Goal: Task Accomplishment & Management: Manage account settings

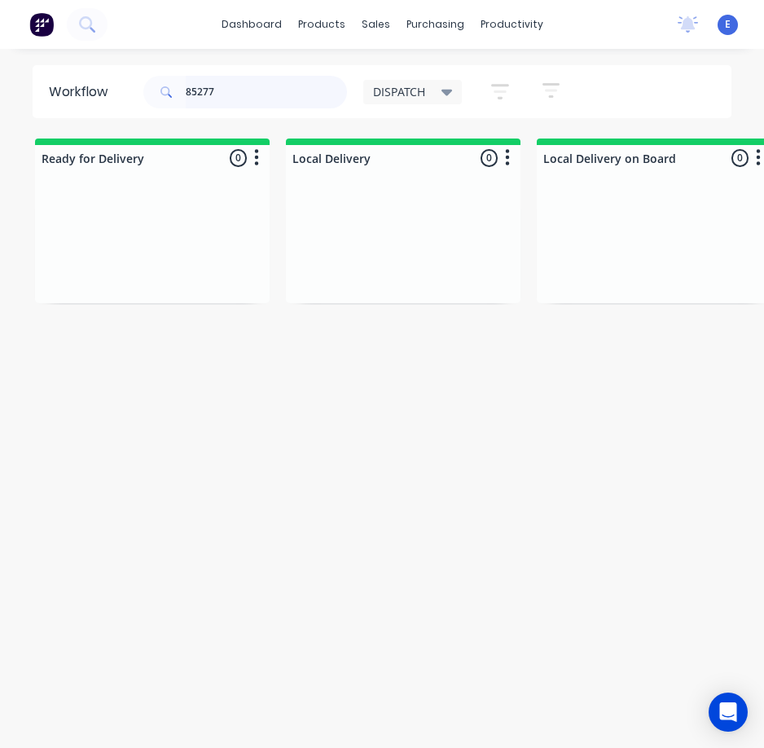
click at [220, 86] on input "85277" at bounding box center [266, 92] width 161 height 33
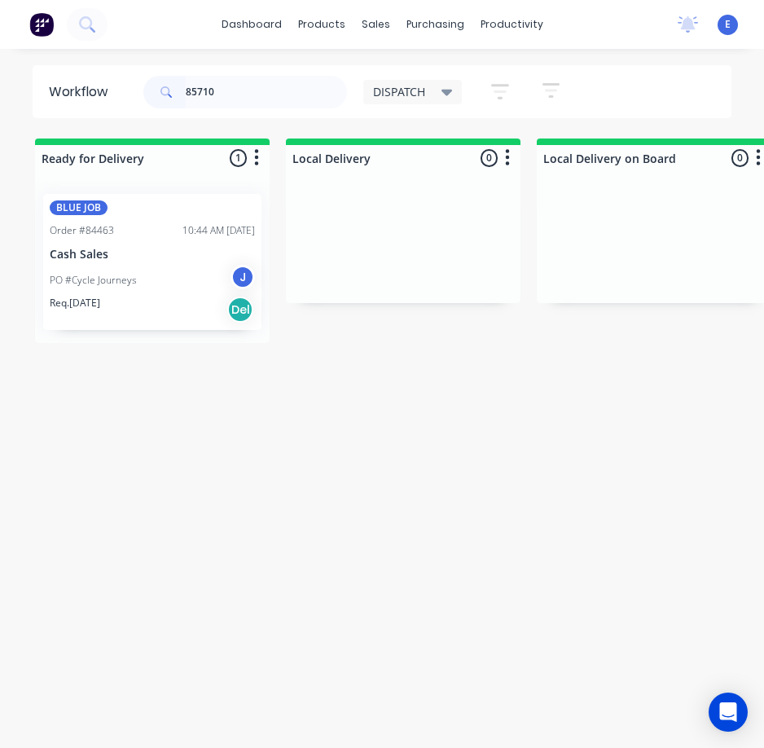
click at [158, 336] on div "BLUE JOB Order #84463 10:44 AM [DATE] Cash Sales PO #Cycle Journeys J Req. [DAT…" at bounding box center [152, 262] width 235 height 162
click at [165, 298] on div "Req. [DATE] Del" at bounding box center [152, 310] width 205 height 28
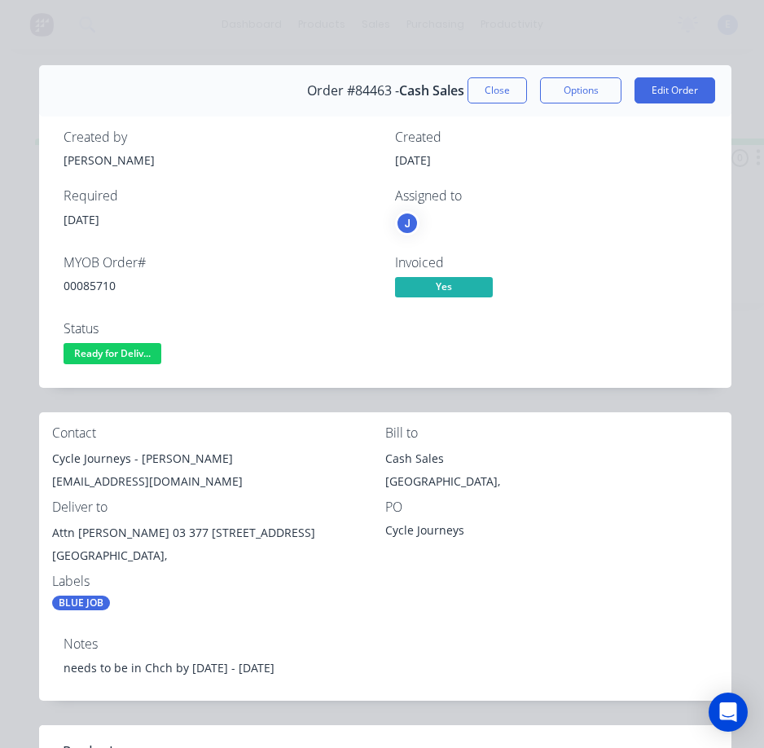
click at [97, 282] on div "00085710" at bounding box center [220, 285] width 312 height 17
click at [97, 281] on div "00085710" at bounding box center [220, 285] width 312 height 17
copy div "00085710"
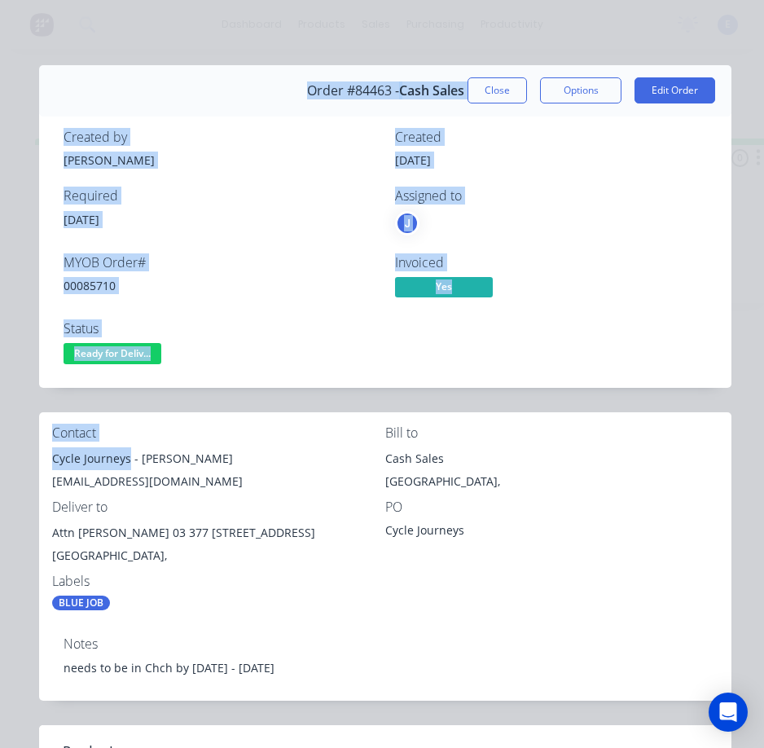
drag, startPoint x: 129, startPoint y: 460, endPoint x: 20, endPoint y: 454, distance: 109.4
click at [20, 454] on div "Order details Collaborate Checklists 0/0 Tracking Linked Orders Timeline Profit…" at bounding box center [382, 752] width 732 height 1374
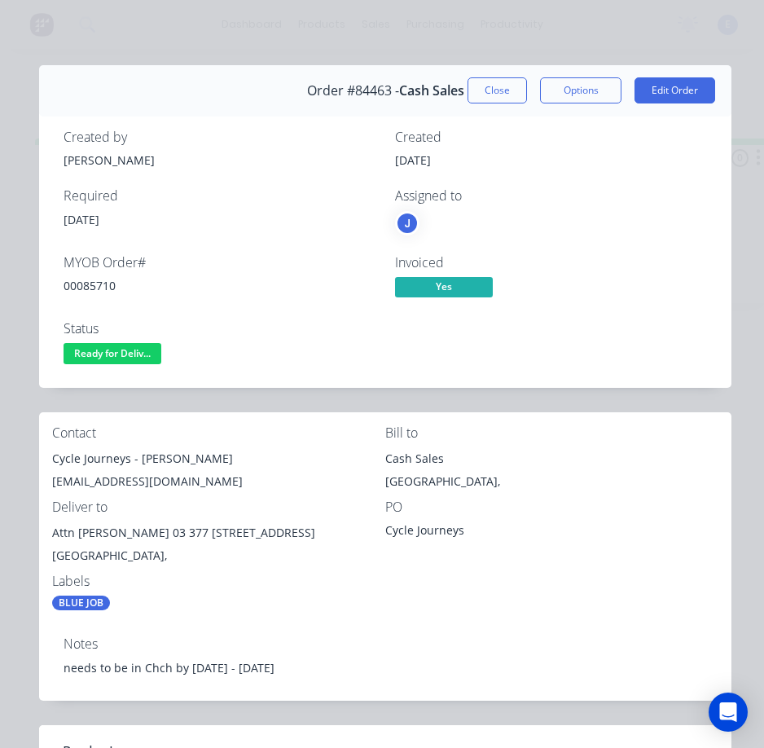
click at [149, 474] on div "[EMAIL_ADDRESS][DOMAIN_NAME]" at bounding box center [218, 481] width 333 height 23
drag, startPoint x: 128, startPoint y: 460, endPoint x: 50, endPoint y: 458, distance: 78.2
click at [50, 458] on div "Contact Cycle Journeys - [PERSON_NAME] [PERSON_NAME][EMAIL_ADDRESS][DOMAIN_NAME…" at bounding box center [385, 518] width 693 height 212
copy div "Cycle Journeys"
click at [156, 455] on div "Cycle Journeys - [PERSON_NAME]" at bounding box center [218, 458] width 333 height 23
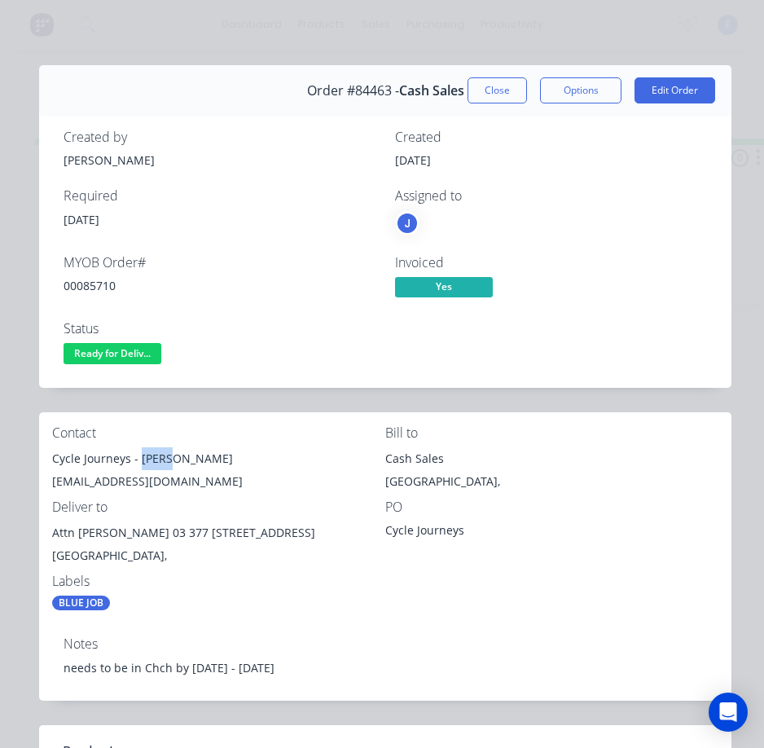
click at [156, 455] on div "Cycle Journeys - [PERSON_NAME]" at bounding box center [218, 458] width 333 height 23
copy div "Clare"
click at [195, 479] on div "[EMAIL_ADDRESS][DOMAIN_NAME]" at bounding box center [218, 481] width 333 height 23
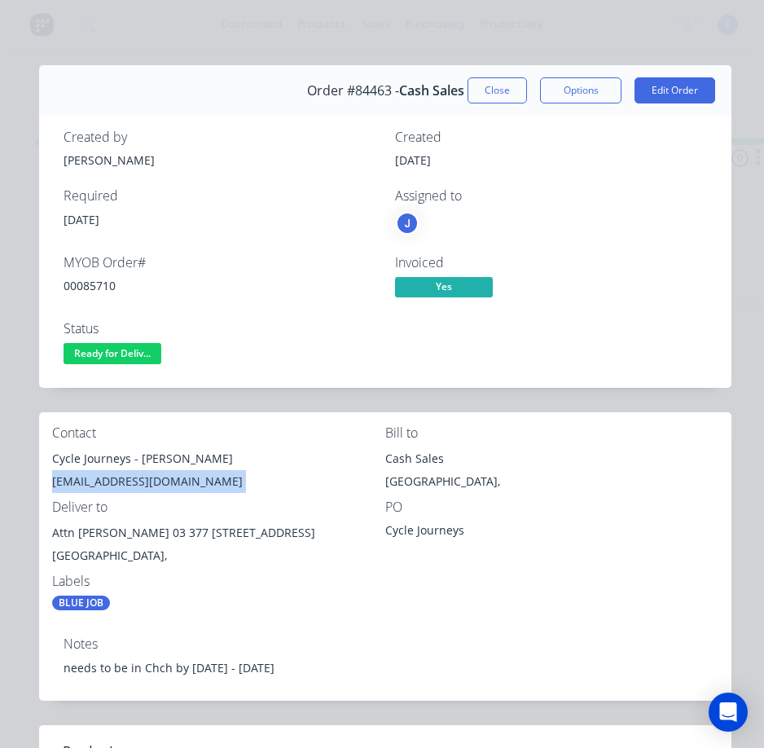
copy div "[EMAIL_ADDRESS][DOMAIN_NAME]"
drag, startPoint x: 157, startPoint y: 534, endPoint x: 77, endPoint y: 540, distance: 80.1
click at [77, 540] on div "Attn [PERSON_NAME] 03 377 [STREET_ADDRESS]" at bounding box center [218, 532] width 333 height 23
copy div "[PERSON_NAME]"
click at [182, 532] on div "Attn [PERSON_NAME] 03 377 [STREET_ADDRESS]" at bounding box center [218, 532] width 333 height 23
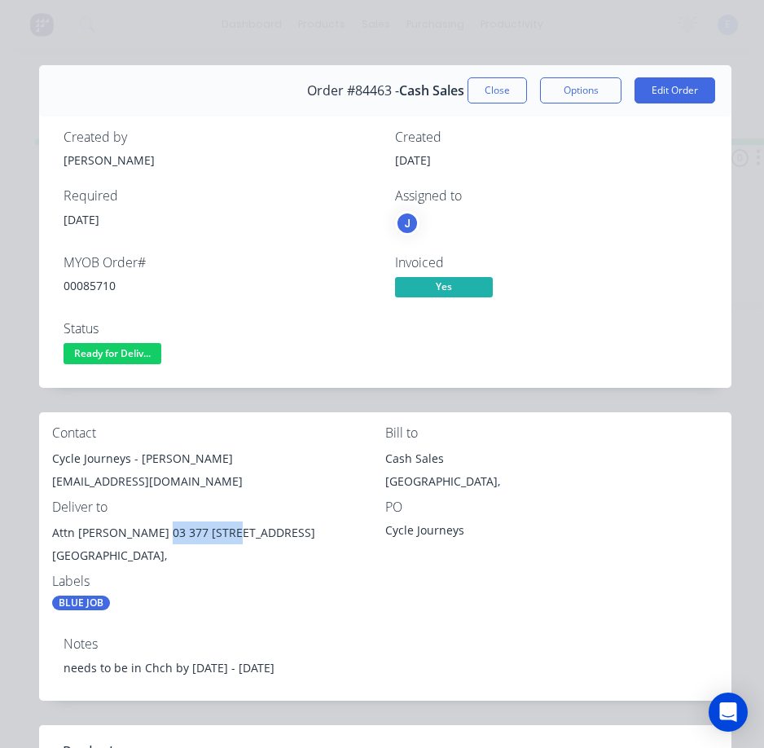
drag, startPoint x: 226, startPoint y: 534, endPoint x: 160, endPoint y: 536, distance: 66.8
click at [160, 536] on div "Attn [PERSON_NAME] 03 377 [STREET_ADDRESS]" at bounding box center [218, 532] width 333 height 23
copy div "03 377 2060"
click at [234, 549] on div "[GEOGRAPHIC_DATA]," at bounding box center [218, 555] width 333 height 23
drag, startPoint x: 227, startPoint y: 533, endPoint x: 306, endPoint y: 532, distance: 78.2
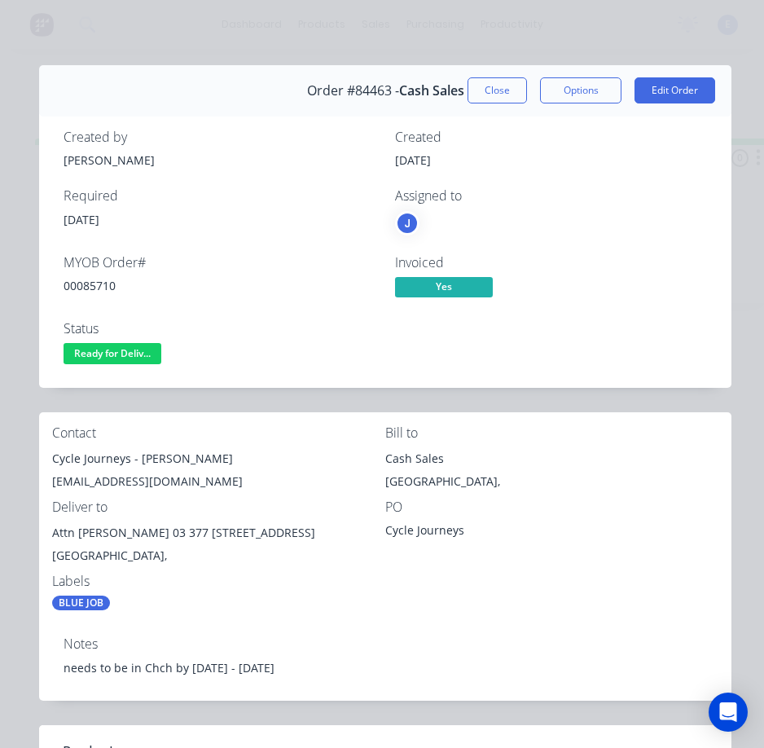
click at [306, 532] on div "Attn [PERSON_NAME] 03 377 [STREET_ADDRESS]" at bounding box center [218, 532] width 333 height 23
copy div "[STREET_ADDRESS]"
drag, startPoint x: 113, startPoint y: 354, endPoint x: 120, endPoint y: 370, distance: 16.8
click at [116, 359] on span "Ready for Deliv..." at bounding box center [113, 353] width 98 height 20
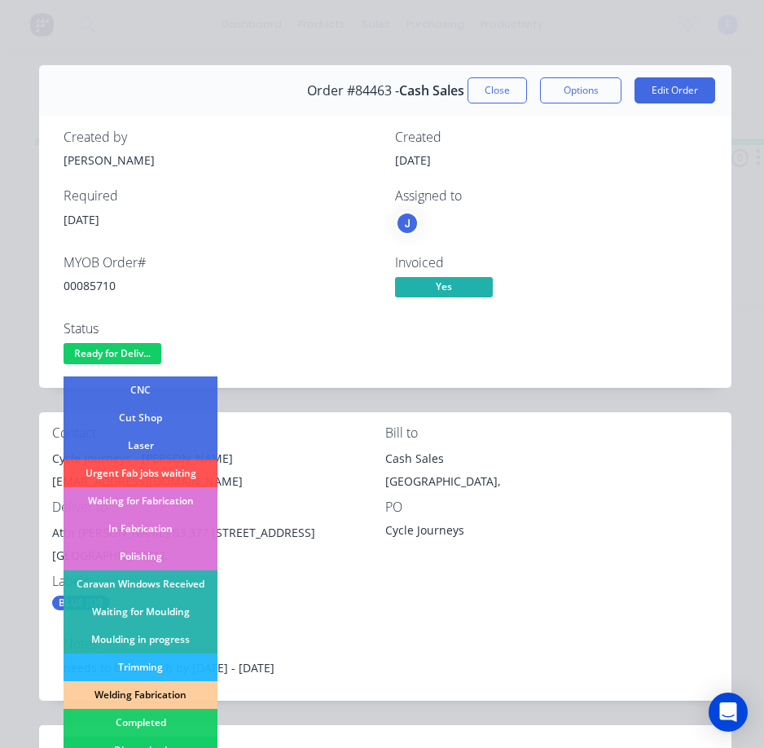
scroll to position [163, 0]
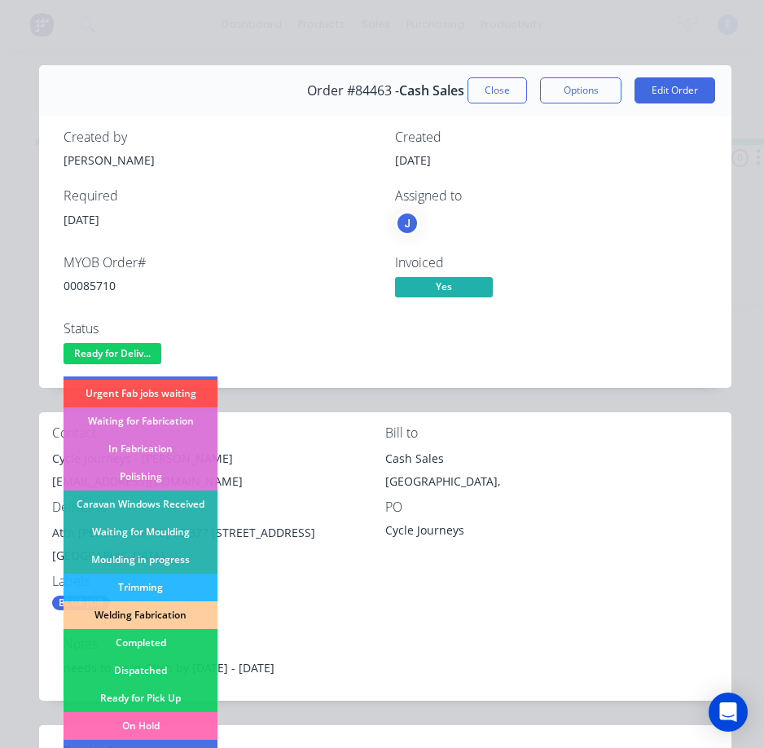
click at [145, 672] on div "Dispatched" at bounding box center [141, 671] width 154 height 28
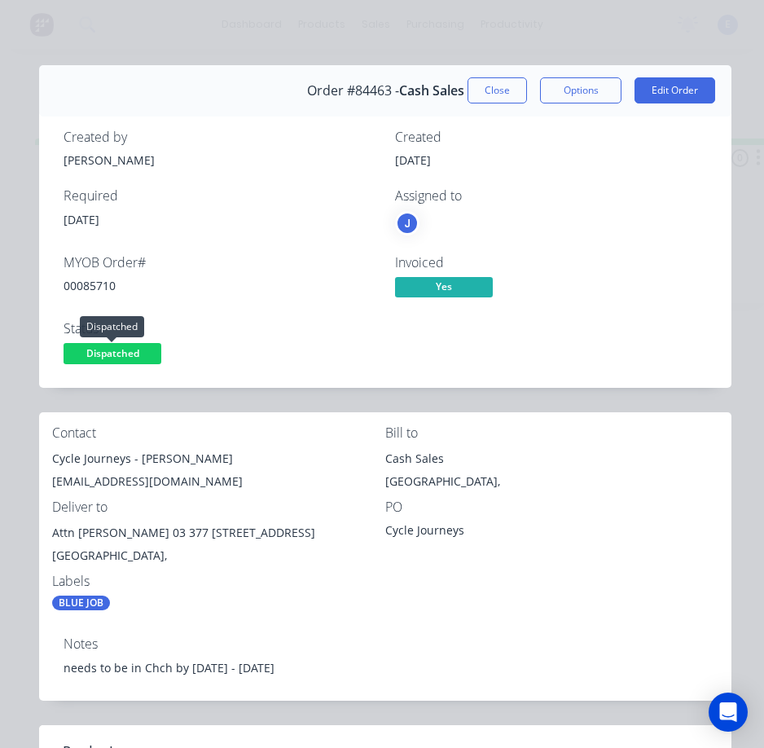
click at [125, 358] on span "Dispatched" at bounding box center [113, 353] width 98 height 20
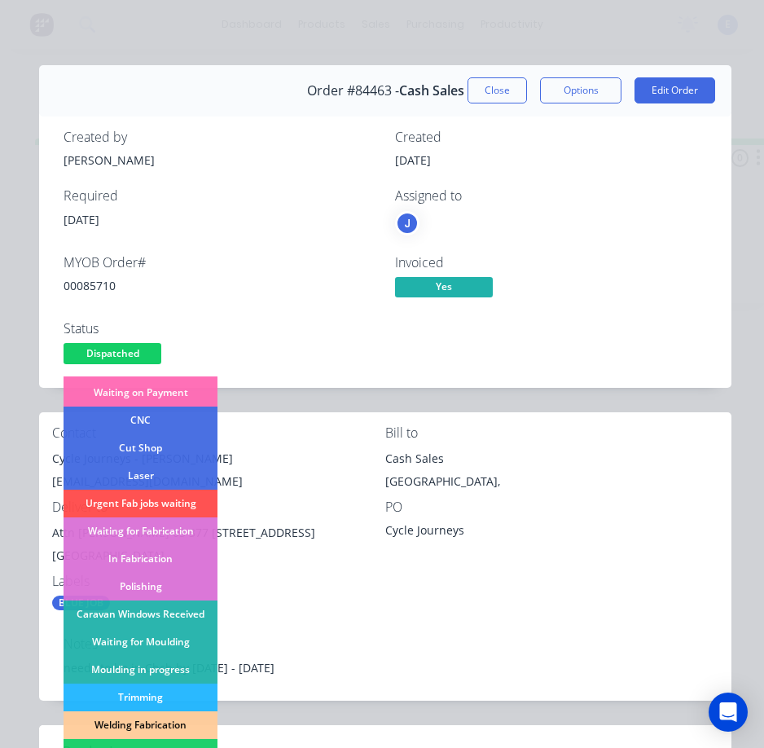
scroll to position [81, 0]
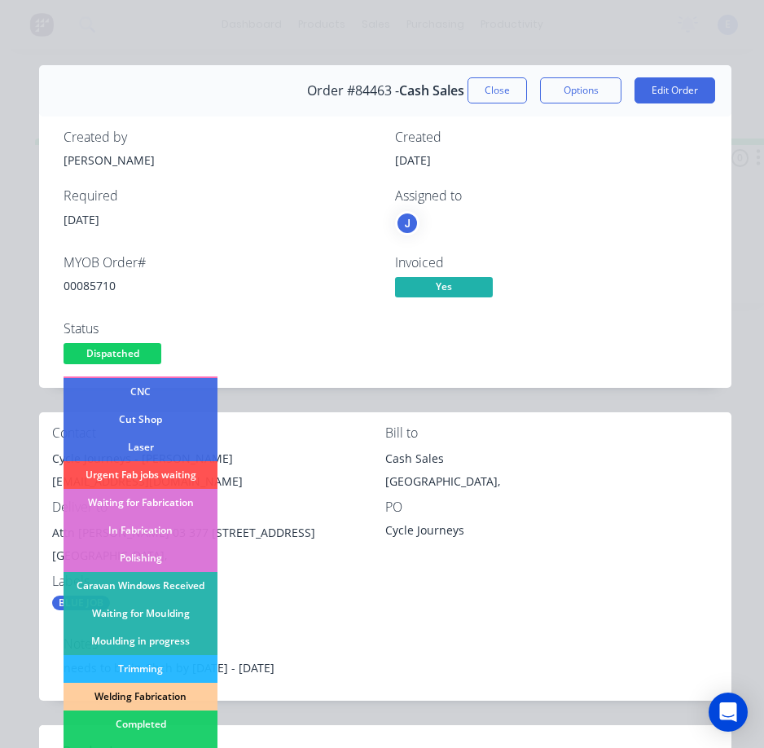
drag, startPoint x: 222, startPoint y: 283, endPoint x: 287, endPoint y: 269, distance: 66.6
click at [223, 283] on div "00085710" at bounding box center [220, 285] width 312 height 17
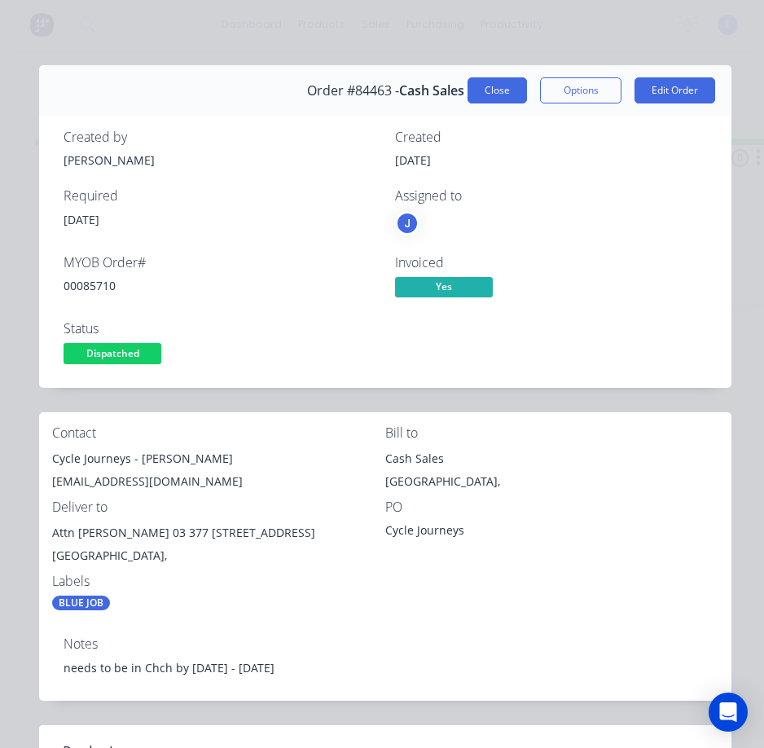
click at [480, 86] on button "Close" at bounding box center [497, 90] width 59 height 26
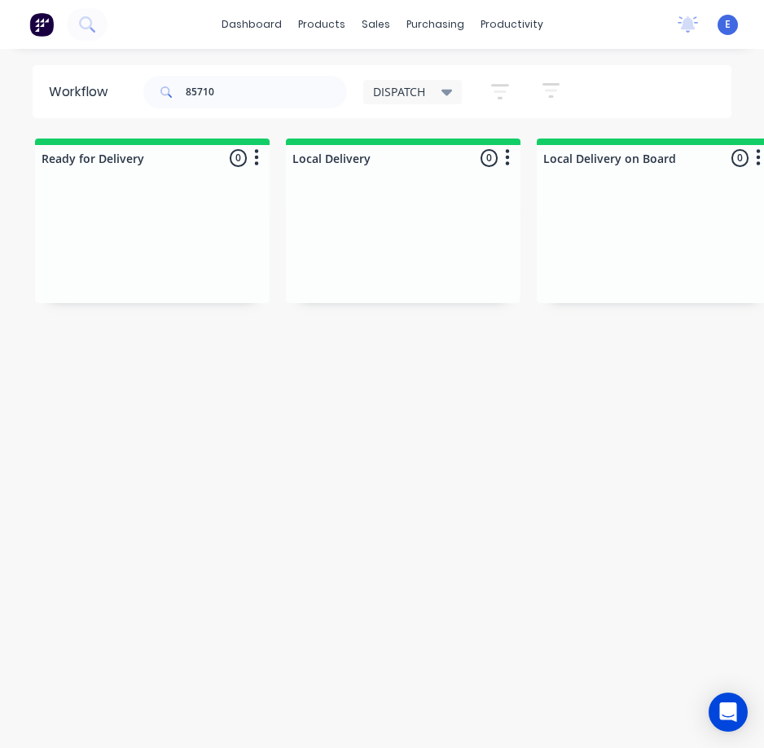
click at [258, 74] on div "85710" at bounding box center [245, 92] width 204 height 49
drag, startPoint x: 258, startPoint y: 74, endPoint x: 251, endPoint y: 101, distance: 27.9
click at [258, 81] on div "85710" at bounding box center [245, 92] width 204 height 49
click at [251, 101] on input "85710" at bounding box center [266, 92] width 161 height 33
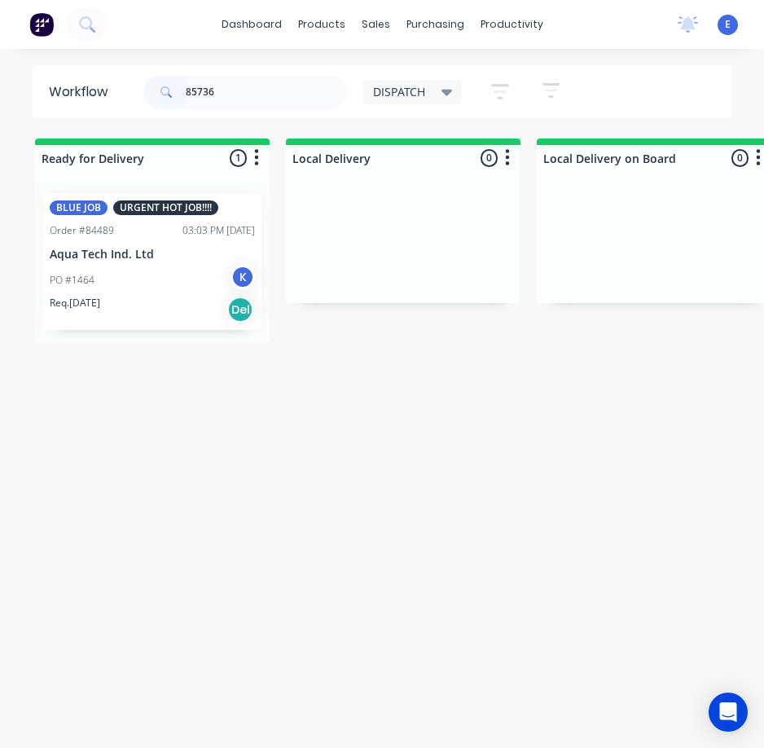
click at [182, 288] on div "PO #1464 K" at bounding box center [152, 280] width 205 height 31
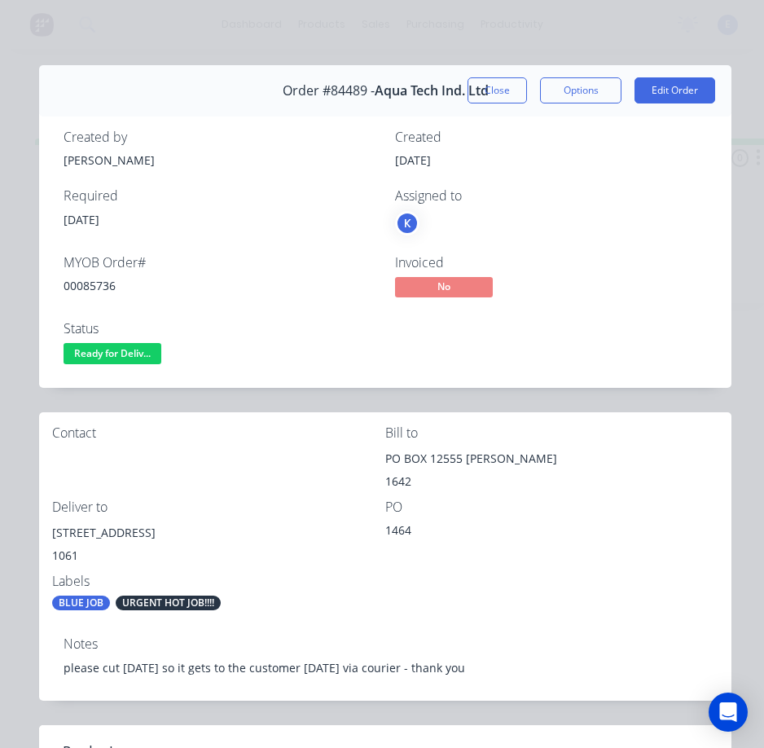
click at [90, 283] on div "00085736" at bounding box center [220, 285] width 312 height 17
copy div "00085736"
click at [161, 536] on div "[STREET_ADDRESS]" at bounding box center [218, 532] width 333 height 23
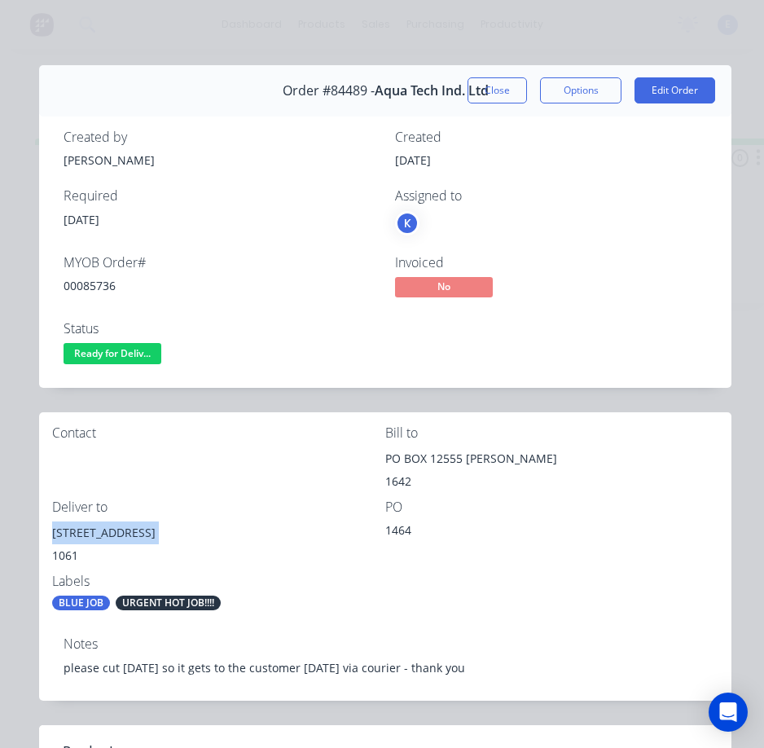
click at [161, 536] on div "[STREET_ADDRESS]" at bounding box center [218, 532] width 333 height 23
copy div "[STREET_ADDRESS]"
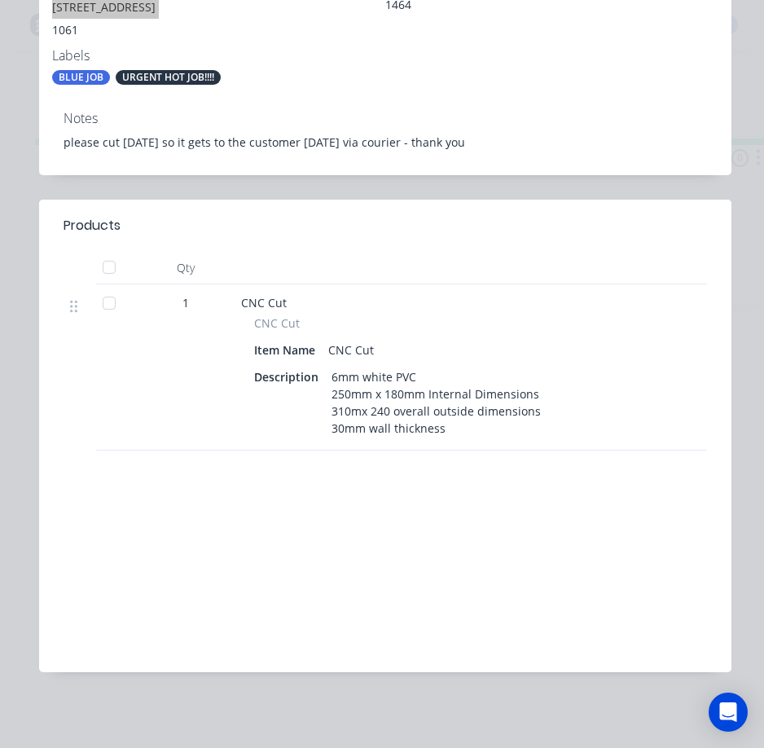
scroll to position [0, 0]
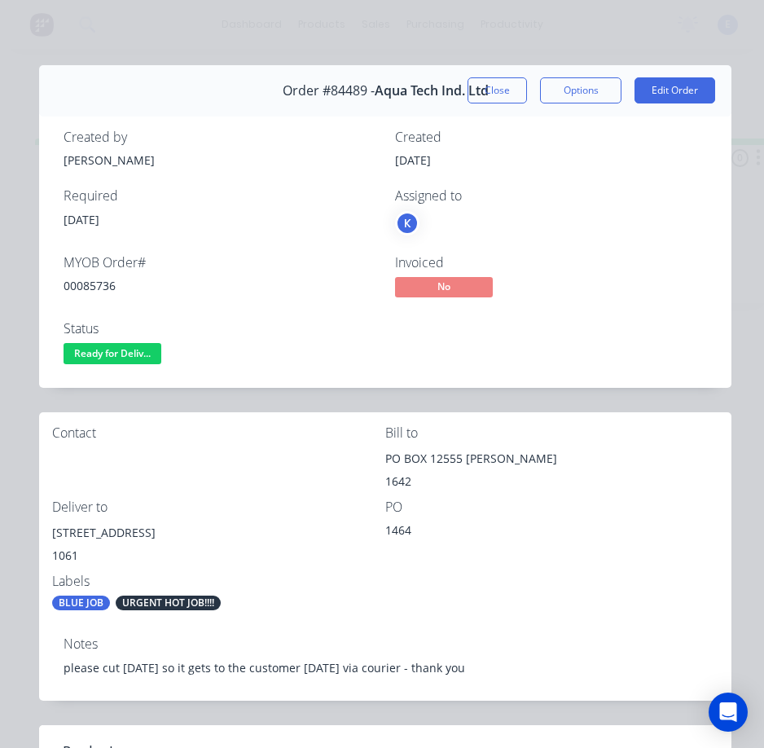
drag, startPoint x: 261, startPoint y: 555, endPoint x: 442, endPoint y: 588, distance: 184.7
click at [262, 554] on div "1061" at bounding box center [218, 555] width 333 height 23
click at [112, 350] on span "Ready for Deliv..." at bounding box center [113, 353] width 98 height 20
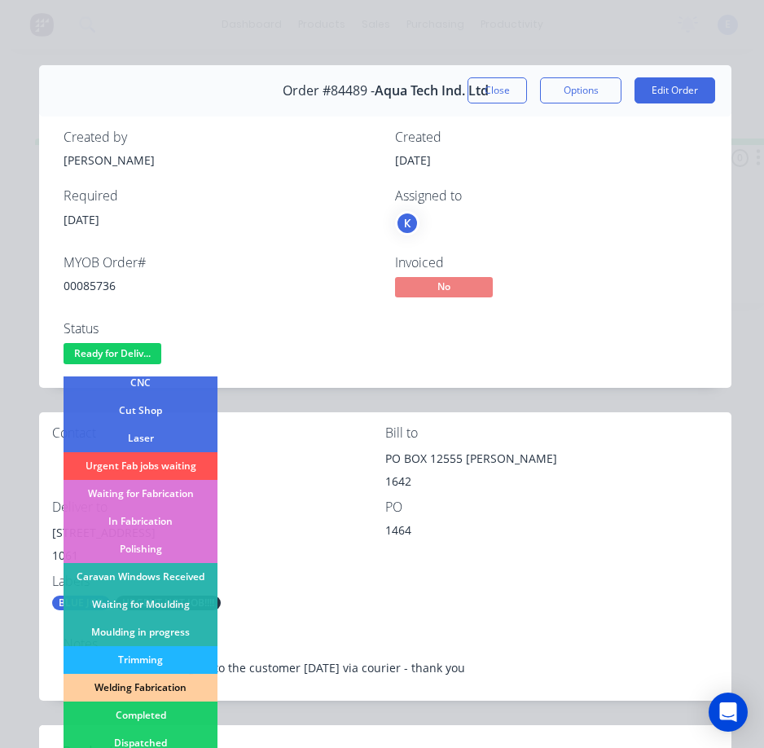
scroll to position [163, 0]
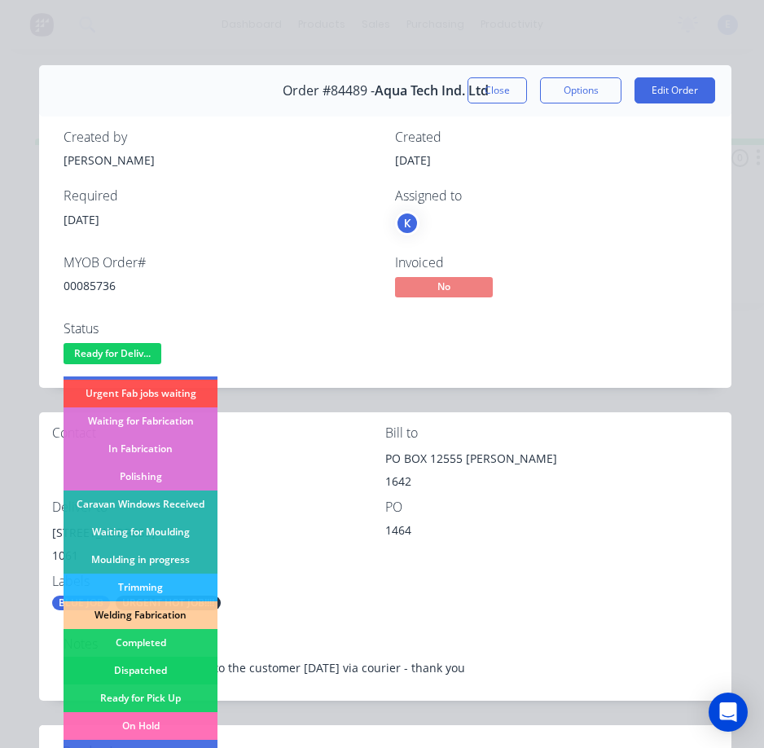
click at [186, 663] on div "Dispatched" at bounding box center [141, 671] width 154 height 28
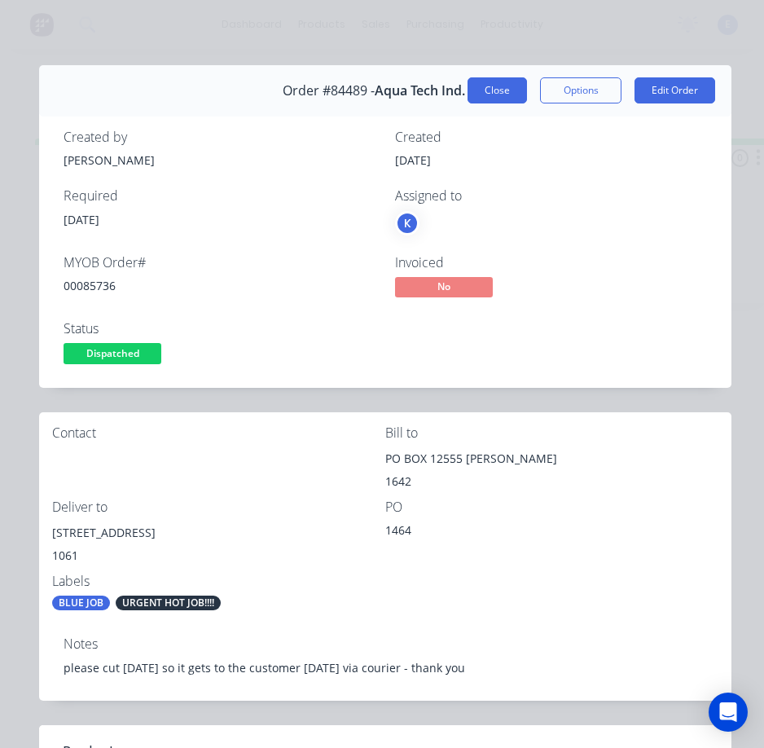
click at [477, 95] on button "Close" at bounding box center [497, 90] width 59 height 26
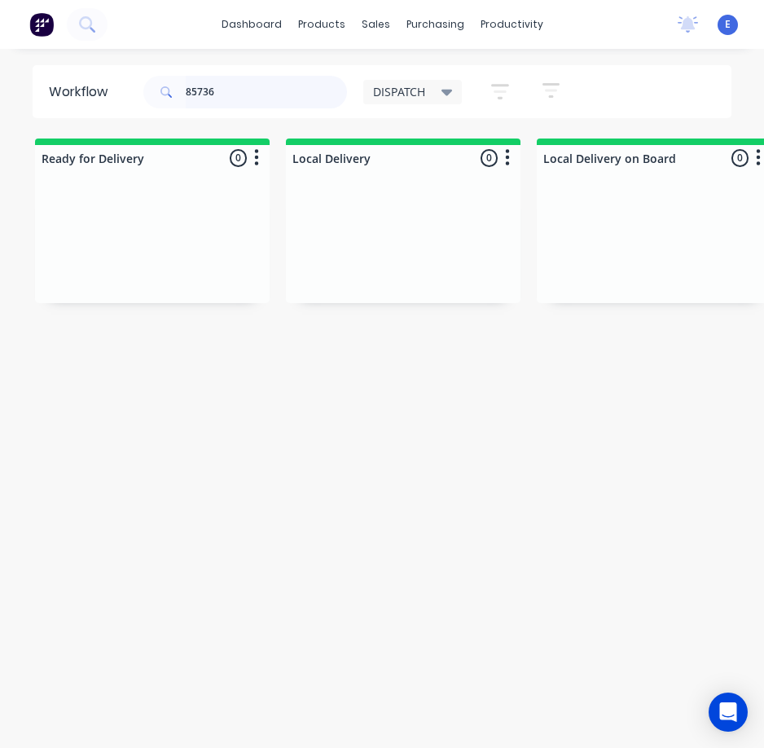
click at [240, 93] on input "85736" at bounding box center [266, 92] width 161 height 33
click at [242, 93] on input "85736" at bounding box center [266, 92] width 161 height 33
type input "85662"
click at [194, 277] on div "Req. Del" at bounding box center [152, 271] width 205 height 28
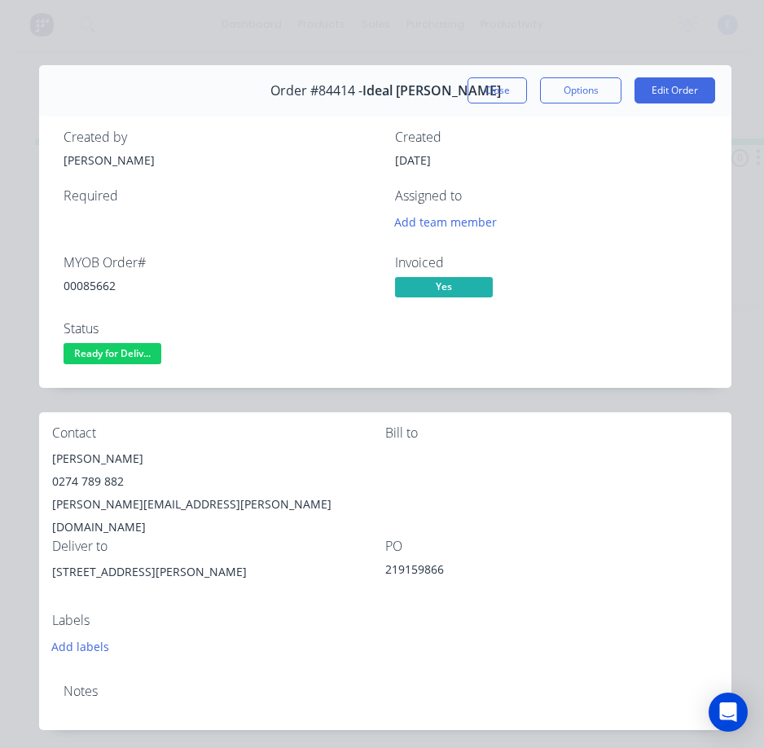
click at [77, 284] on div "00085662" at bounding box center [220, 285] width 312 height 17
copy div "00085662"
click at [103, 464] on div "[PERSON_NAME]" at bounding box center [218, 458] width 333 height 23
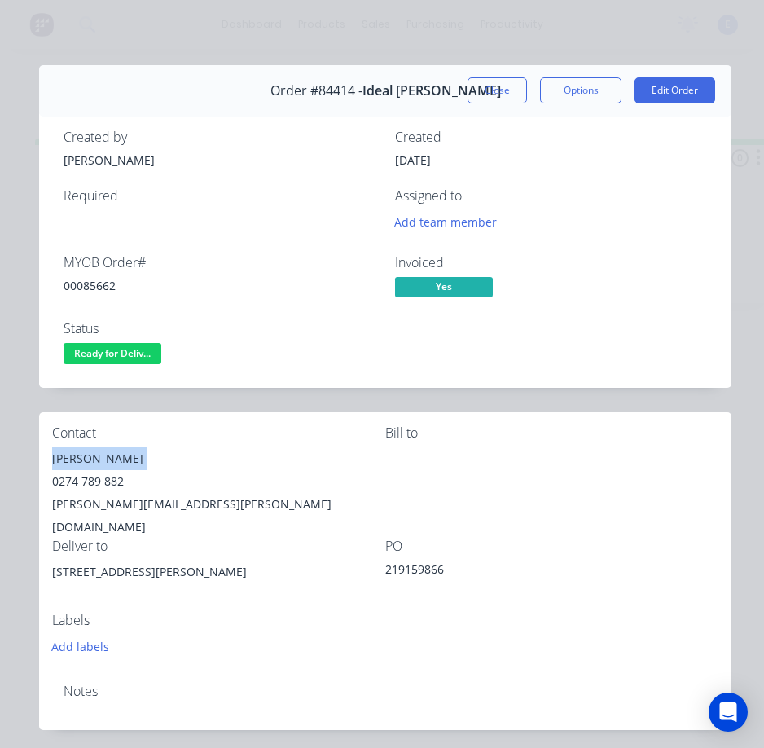
click at [103, 464] on div "[PERSON_NAME]" at bounding box center [218, 458] width 333 height 23
click at [95, 477] on div "0274 789 882" at bounding box center [218, 481] width 333 height 23
click at [142, 504] on div "[PERSON_NAME][EMAIL_ADDRESS][PERSON_NAME][DOMAIN_NAME]" at bounding box center [218, 516] width 333 height 46
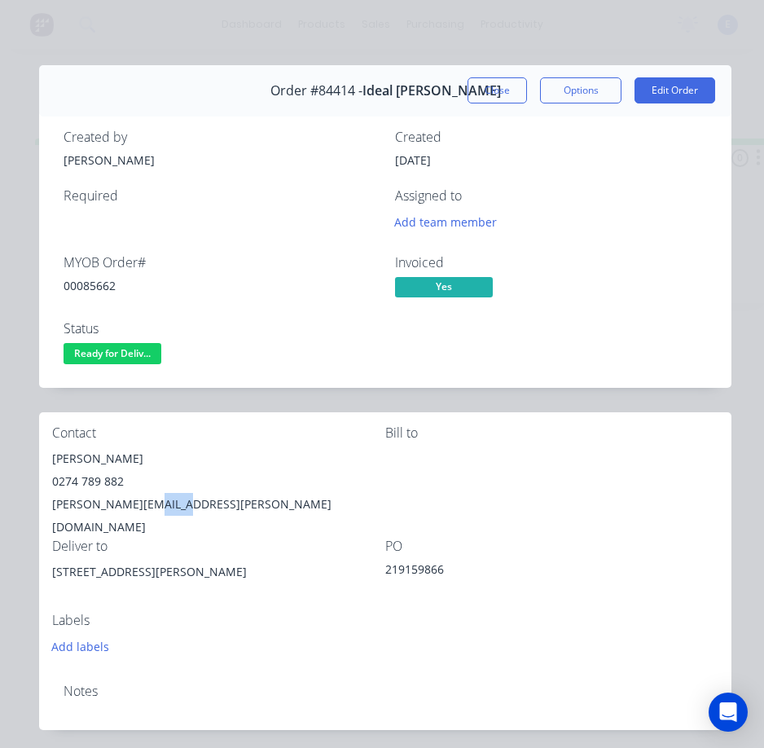
click at [142, 504] on div "[PERSON_NAME][EMAIL_ADDRESS][PERSON_NAME][DOMAIN_NAME]" at bounding box center [218, 516] width 333 height 46
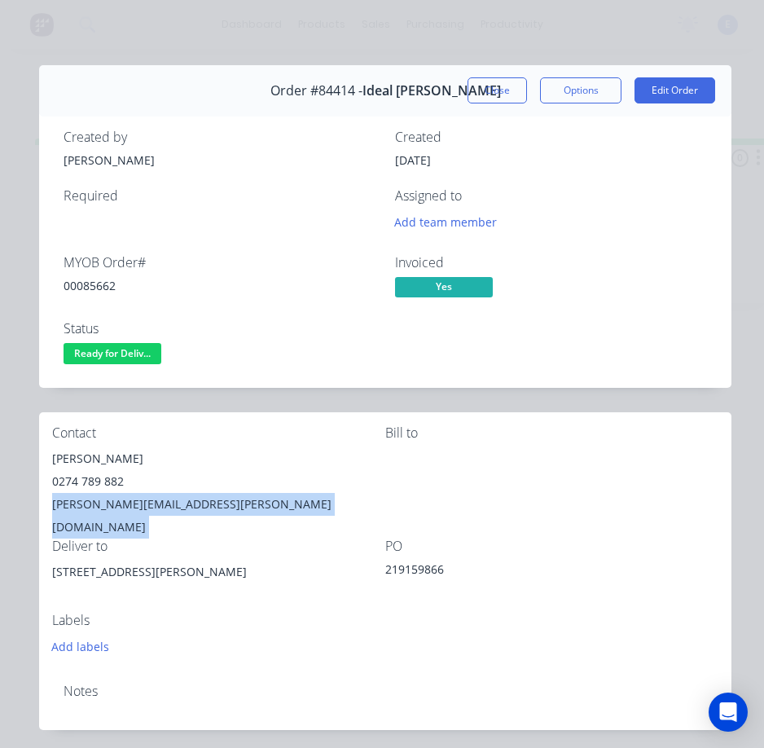
click at [142, 504] on div "[PERSON_NAME][EMAIL_ADDRESS][PERSON_NAME][DOMAIN_NAME]" at bounding box center [218, 516] width 333 height 46
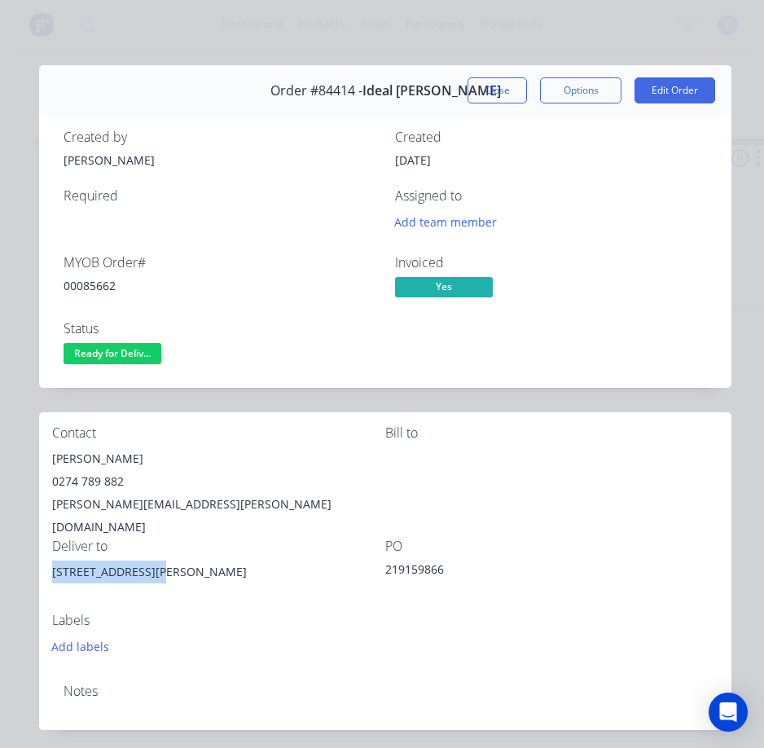
drag, startPoint x: 154, startPoint y: 550, endPoint x: 68, endPoint y: 547, distance: 86.4
click at [46, 556] on div "Contact [PERSON_NAME] 0274 789 882 [PERSON_NAME][EMAIL_ADDRESS][PERSON_NAME][DO…" at bounding box center [385, 541] width 693 height 258
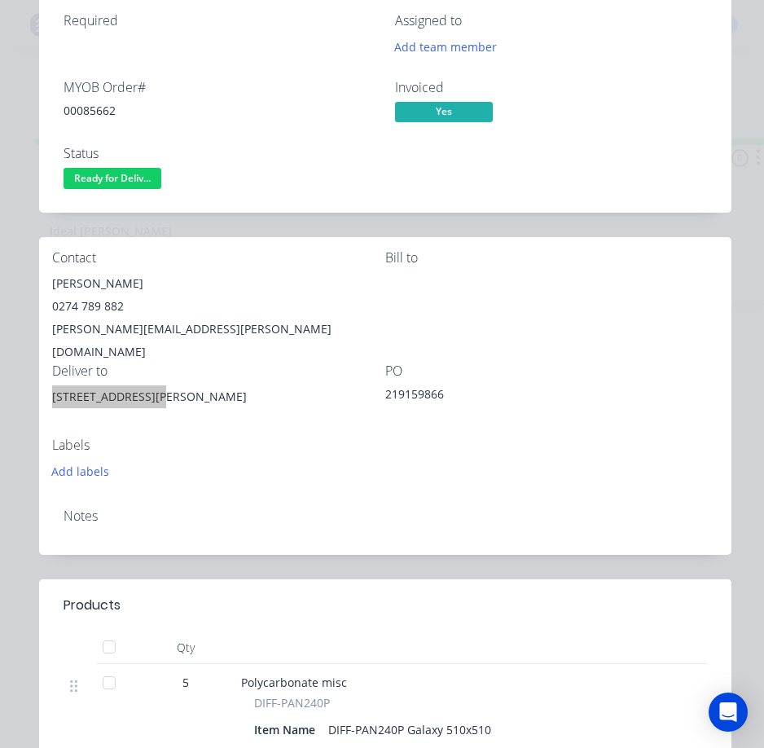
scroll to position [0, 0]
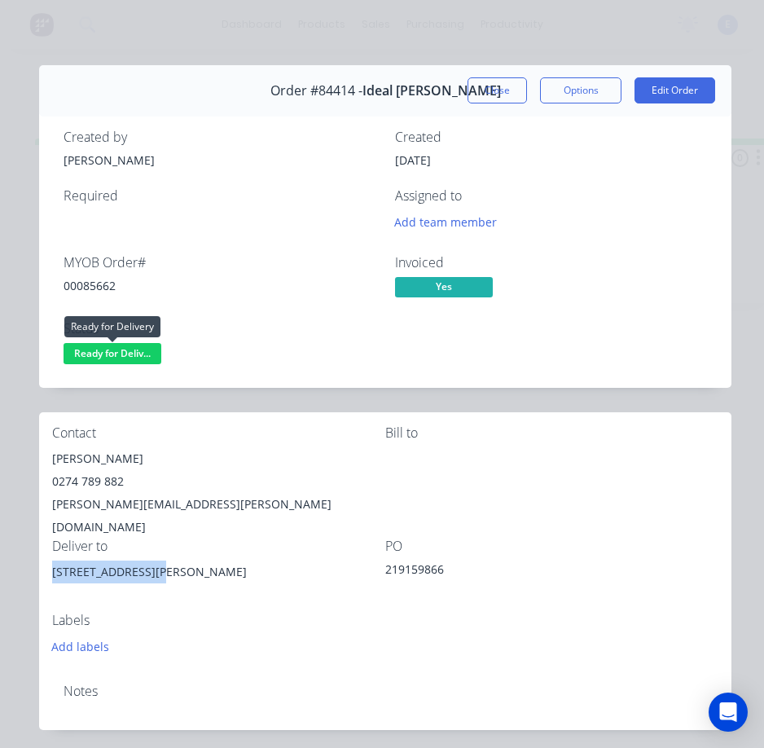
click at [116, 353] on span "Ready for Deliv..." at bounding box center [113, 353] width 98 height 20
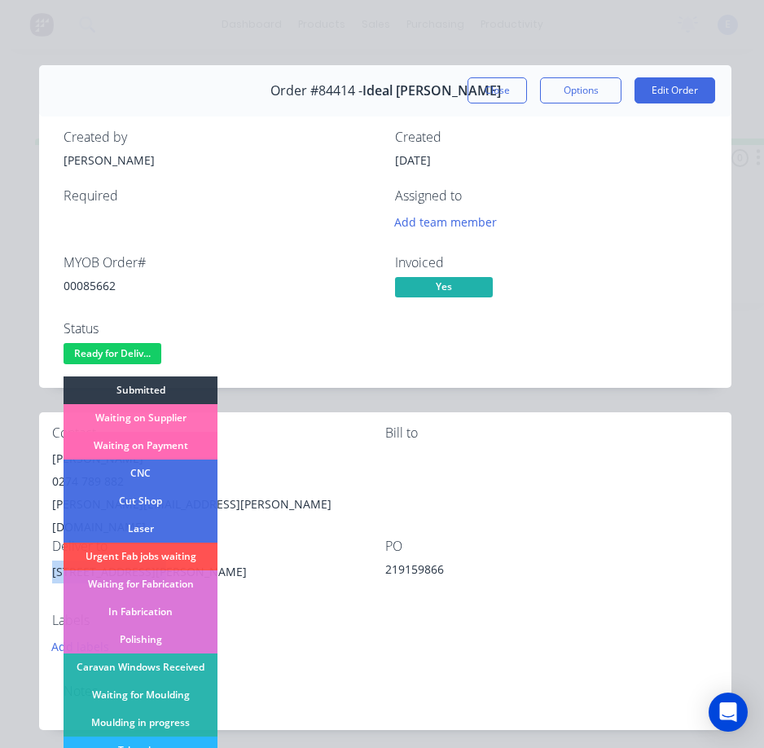
scroll to position [244, 0]
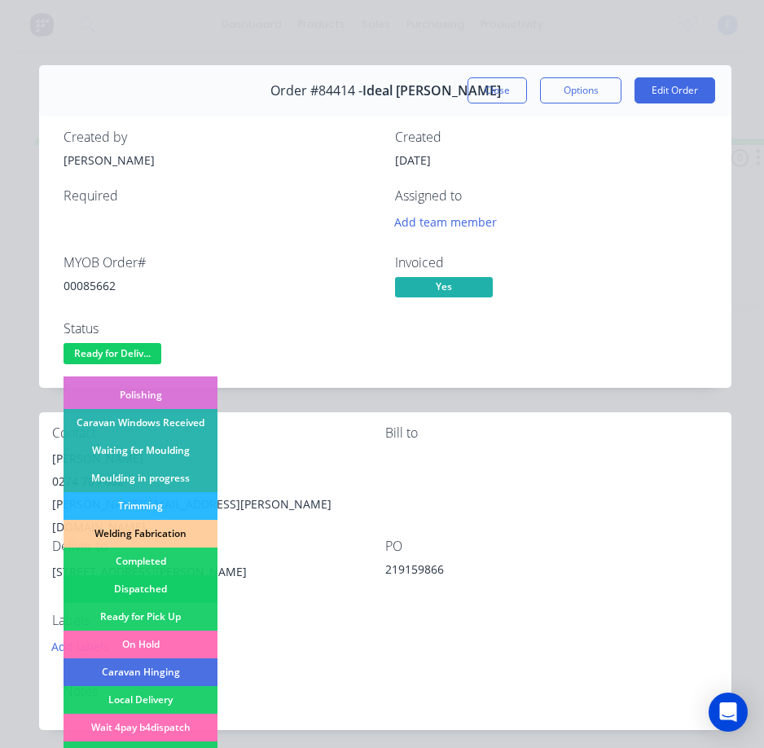
click at [168, 583] on div "Dispatched" at bounding box center [141, 589] width 154 height 28
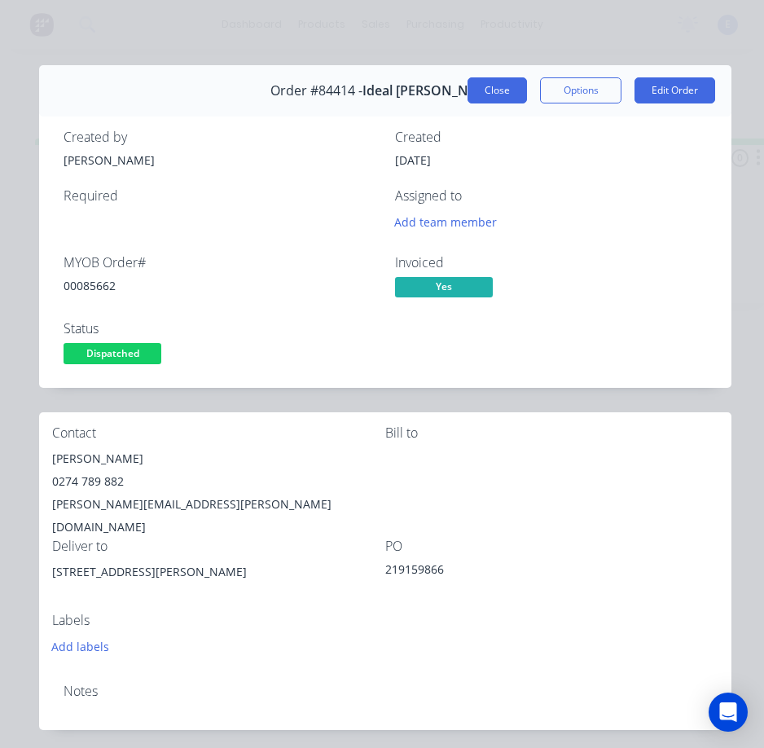
click at [482, 90] on button "Close" at bounding box center [497, 90] width 59 height 26
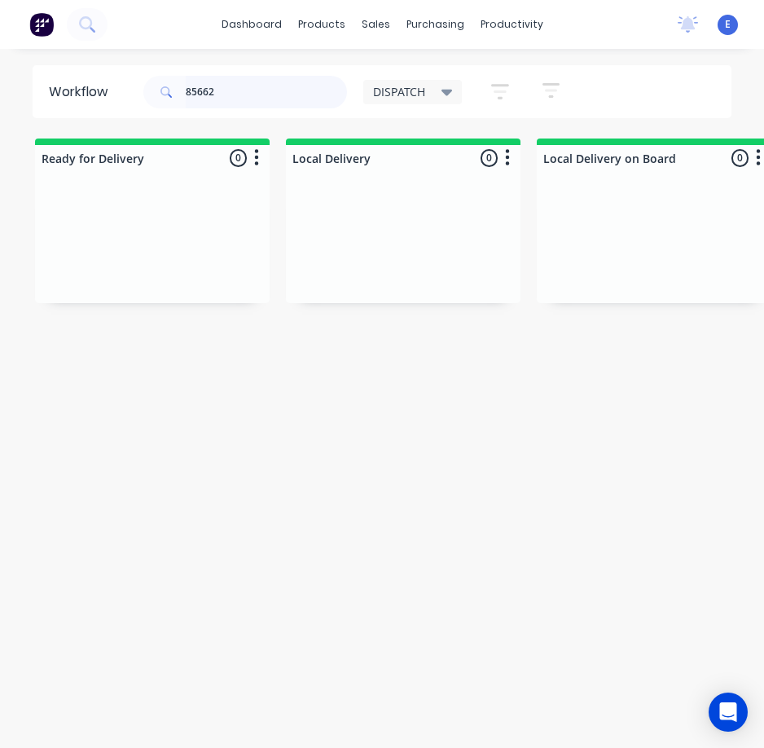
click at [241, 90] on input "85662" at bounding box center [266, 92] width 161 height 33
click at [242, 90] on input "85662" at bounding box center [266, 92] width 161 height 33
click at [455, 588] on div "Workflow DISPATCH Save new view None edit DISPATCH (Default) edit CUT SHOP edit…" at bounding box center [382, 406] width 764 height 683
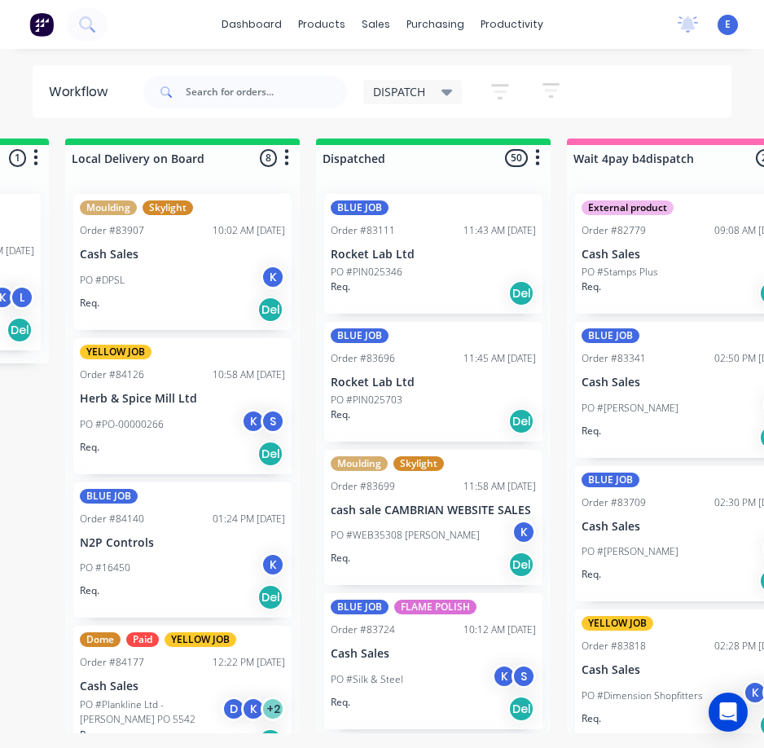
scroll to position [0, 479]
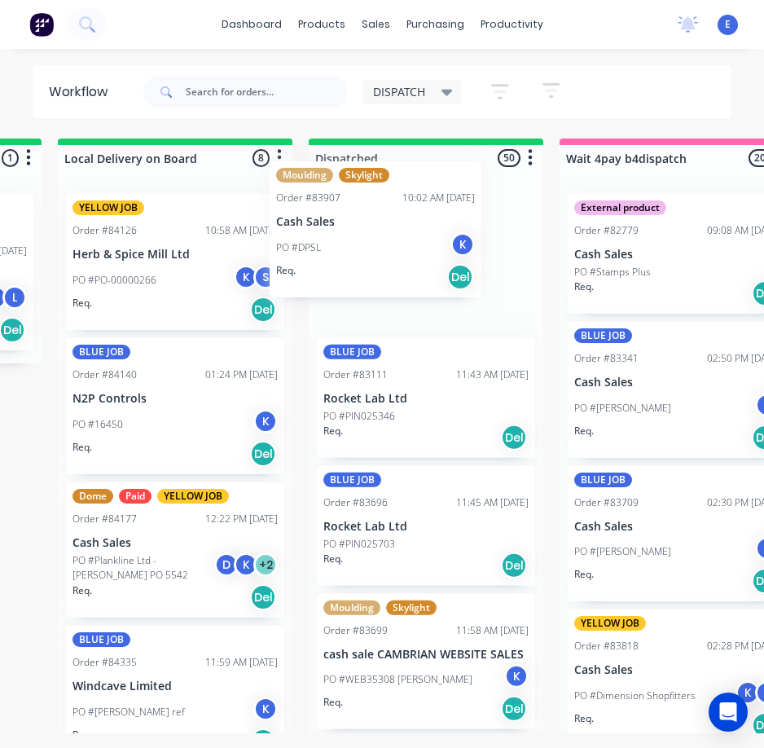
drag, startPoint x: 176, startPoint y: 308, endPoint x: 393, endPoint y: 275, distance: 219.2
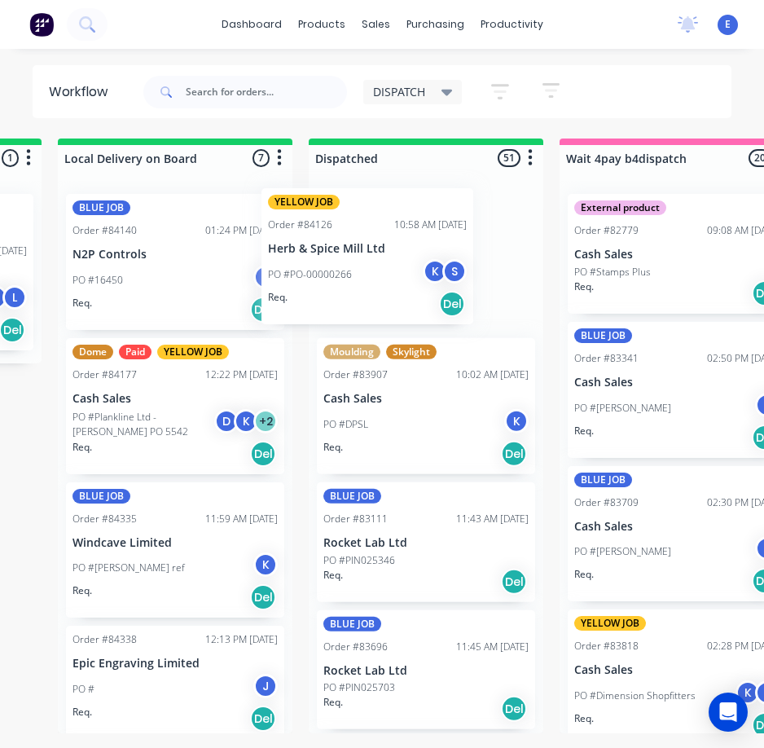
drag, startPoint x: 165, startPoint y: 299, endPoint x: 366, endPoint y: 297, distance: 201.3
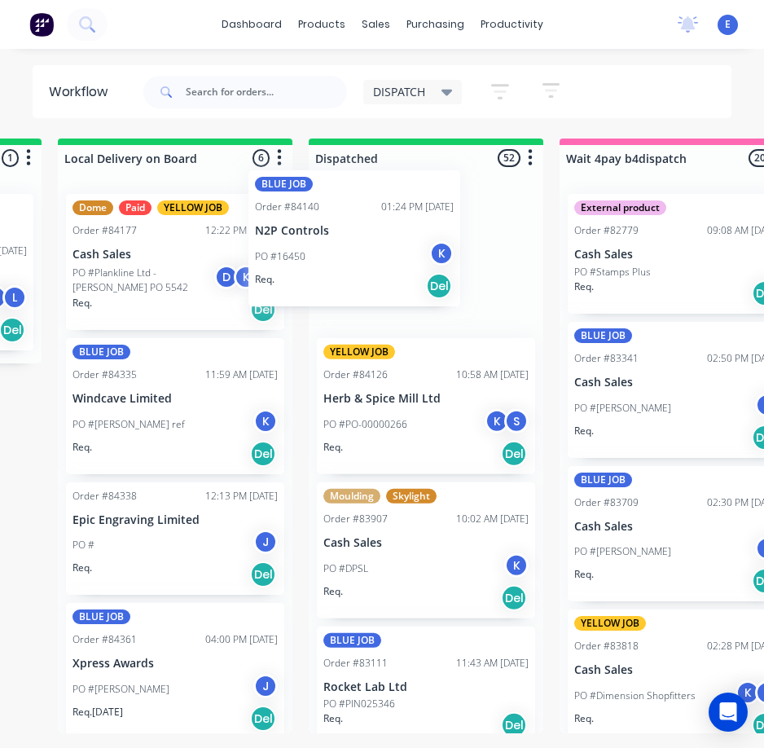
drag, startPoint x: 204, startPoint y: 301, endPoint x: 398, endPoint y: 279, distance: 195.2
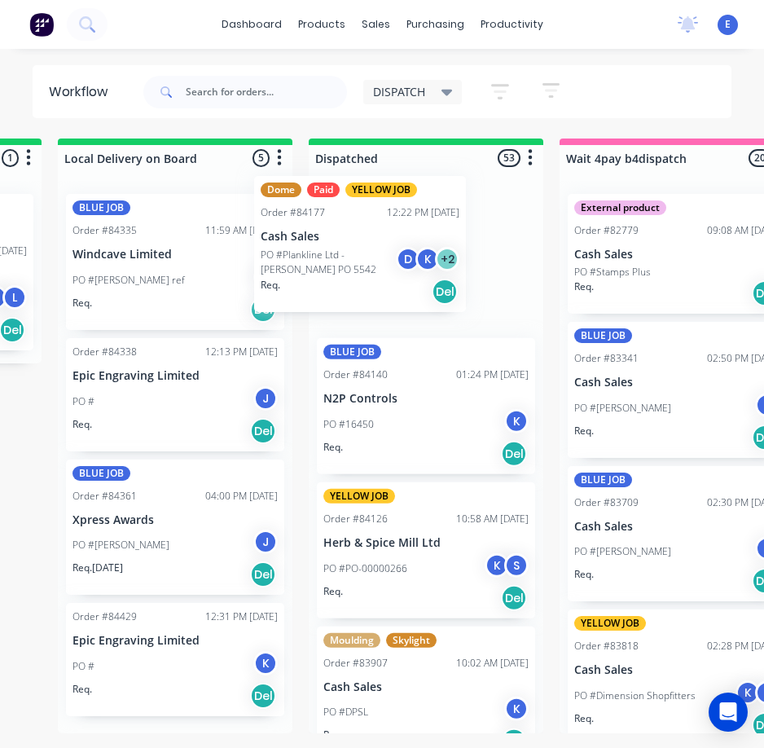
drag, startPoint x: 191, startPoint y: 299, endPoint x: 351, endPoint y: 288, distance: 160.1
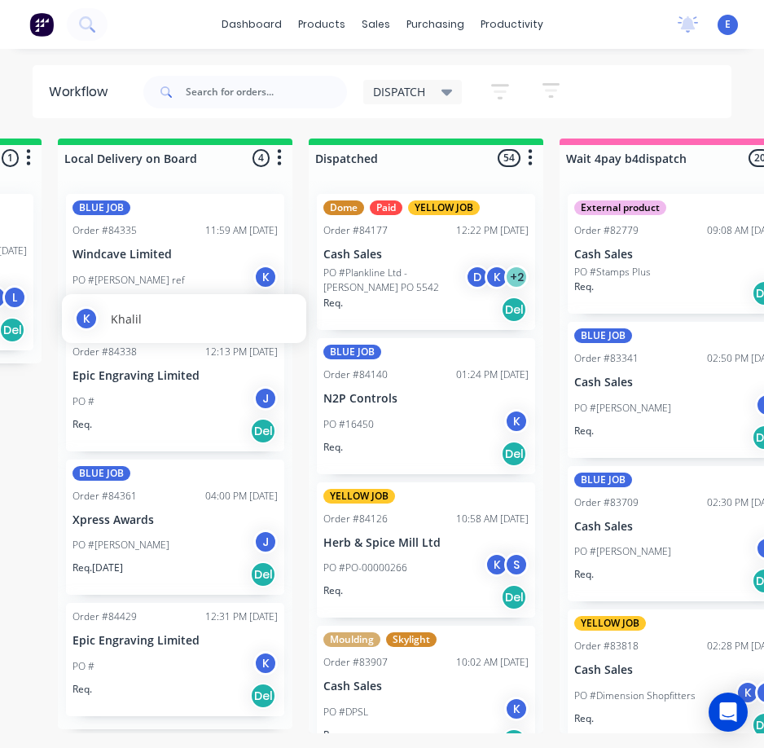
click at [169, 299] on div "K Khalil" at bounding box center [184, 318] width 244 height 49
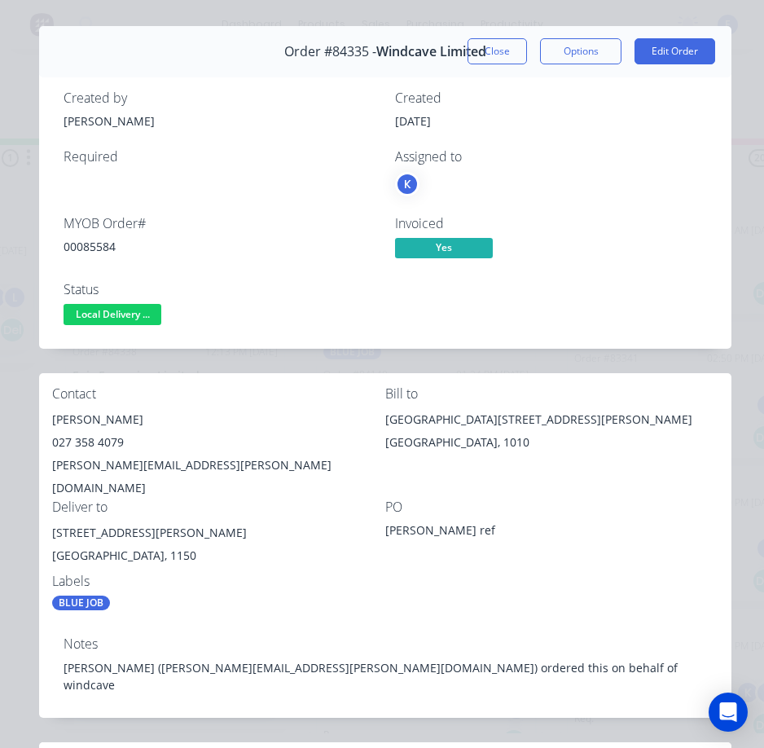
scroll to position [0, 0]
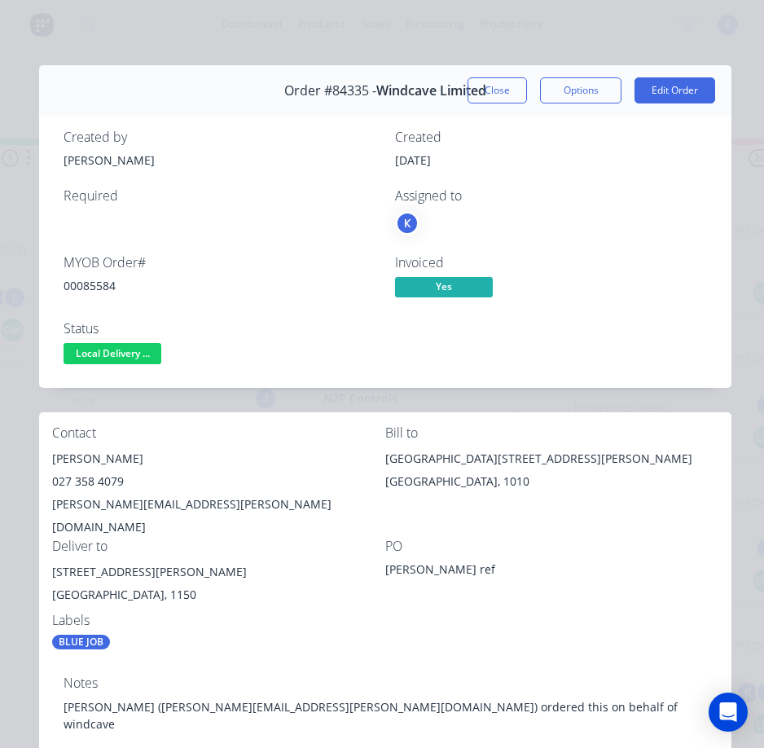
click at [147, 349] on span "Local Delivery ..." at bounding box center [113, 353] width 98 height 20
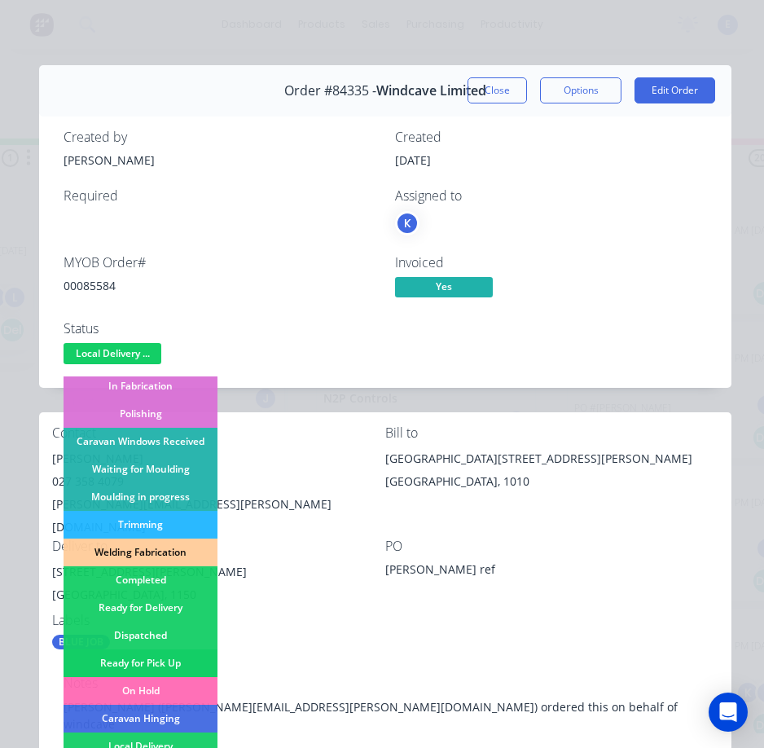
scroll to position [244, 0]
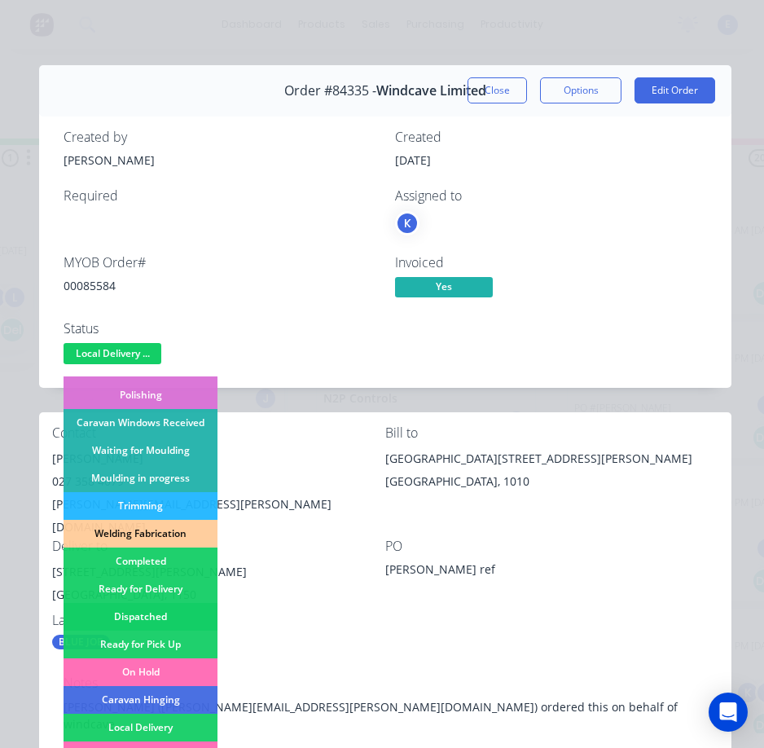
click at [171, 613] on div "Dispatched" at bounding box center [141, 617] width 154 height 28
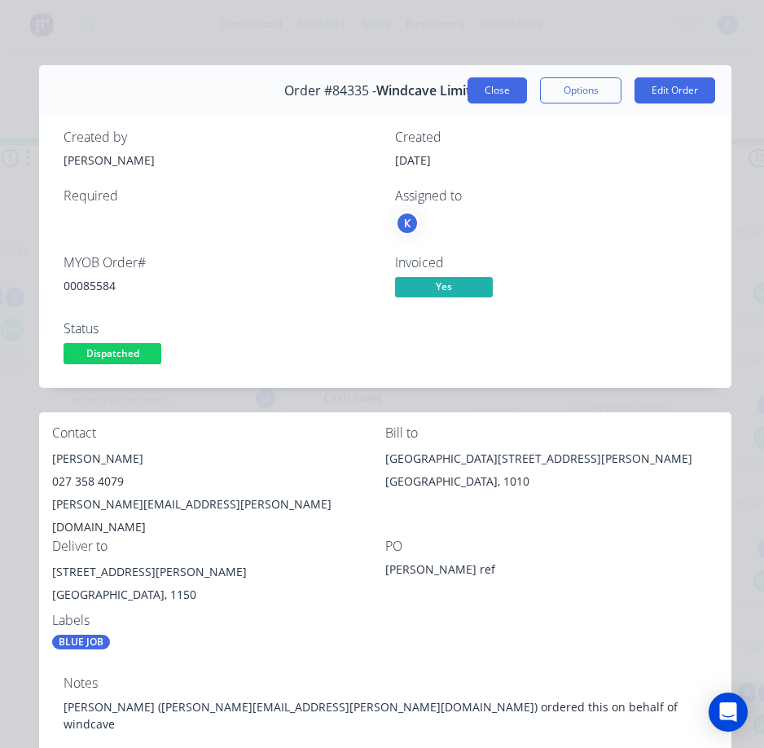
click at [471, 98] on button "Close" at bounding box center [497, 90] width 59 height 26
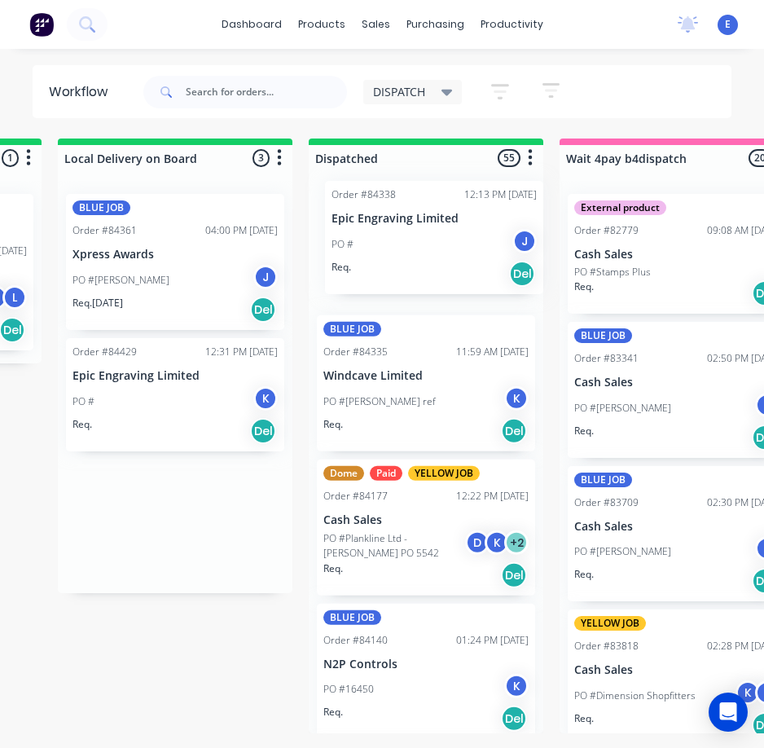
drag, startPoint x: 152, startPoint y: 291, endPoint x: 418, endPoint y: 279, distance: 265.9
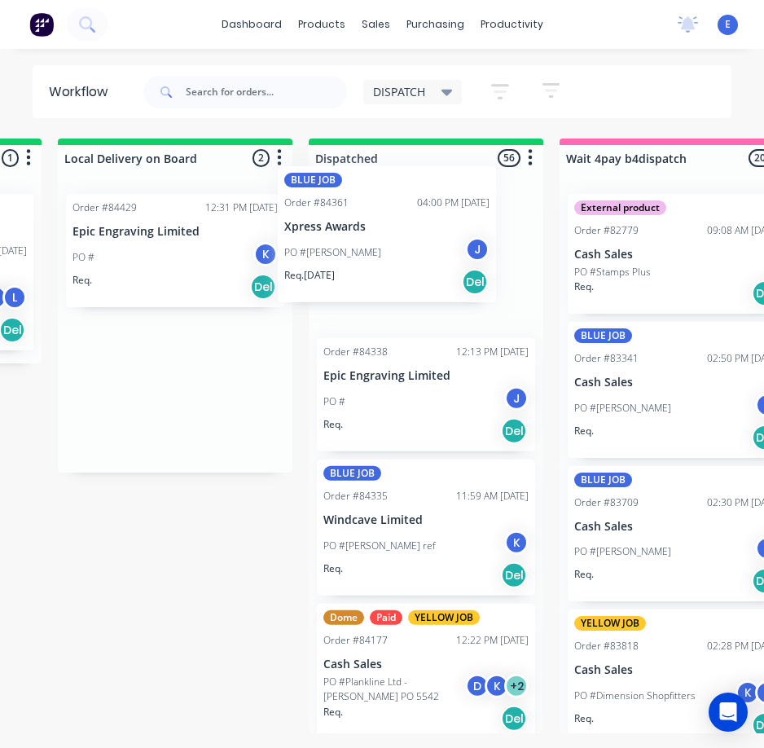
drag, startPoint x: 193, startPoint y: 306, endPoint x: 409, endPoint y: 279, distance: 217.7
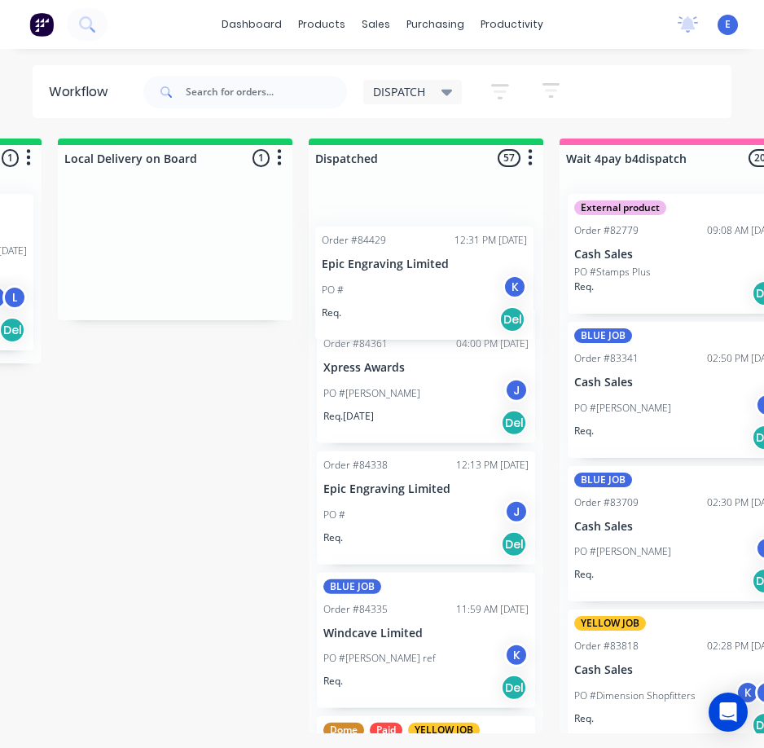
drag, startPoint x: 176, startPoint y: 286, endPoint x: 423, endPoint y: 310, distance: 248.0
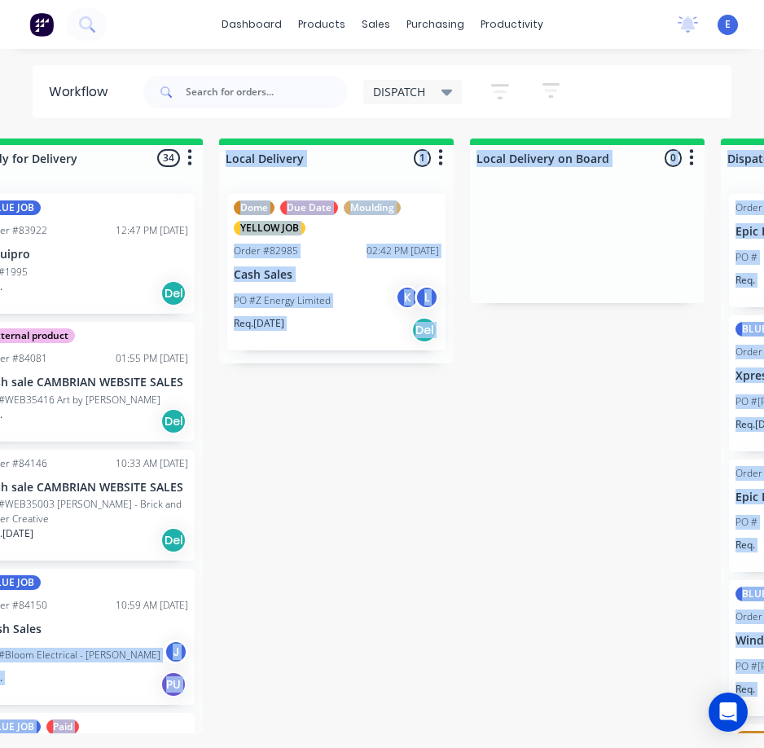
scroll to position [0, 0]
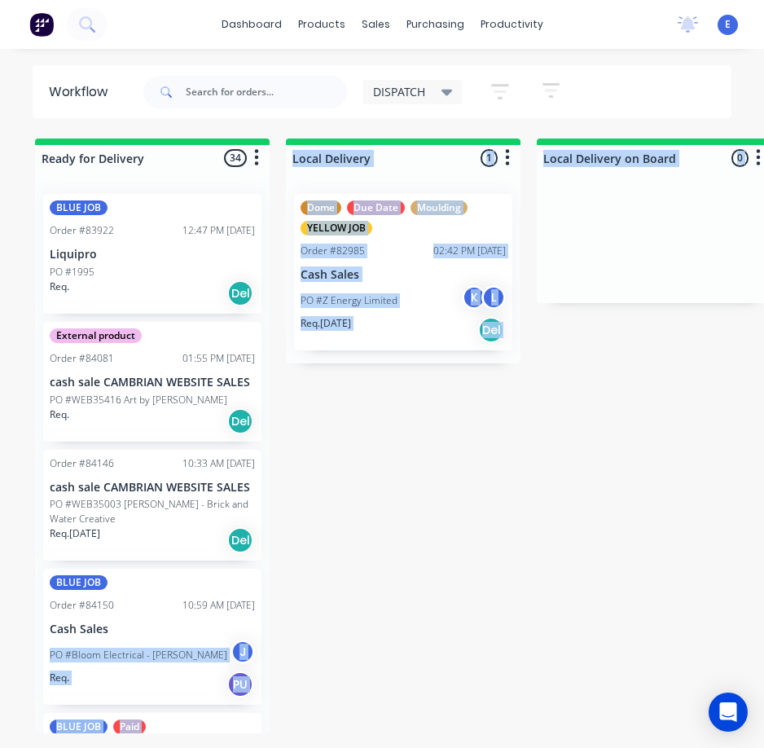
drag, startPoint x: 140, startPoint y: 732, endPoint x: -1, endPoint y: 657, distance: 160.0
click at [0, 657] on html "dashboard products sales purchasing productivity dashboard products Product Cat…" at bounding box center [382, 341] width 764 height 683
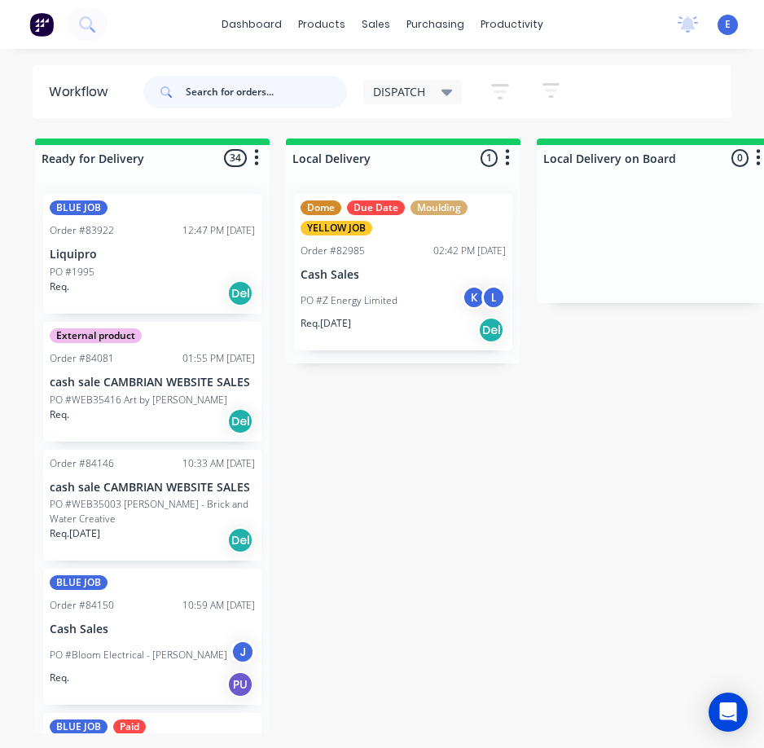
click at [269, 82] on input "text" at bounding box center [266, 92] width 161 height 33
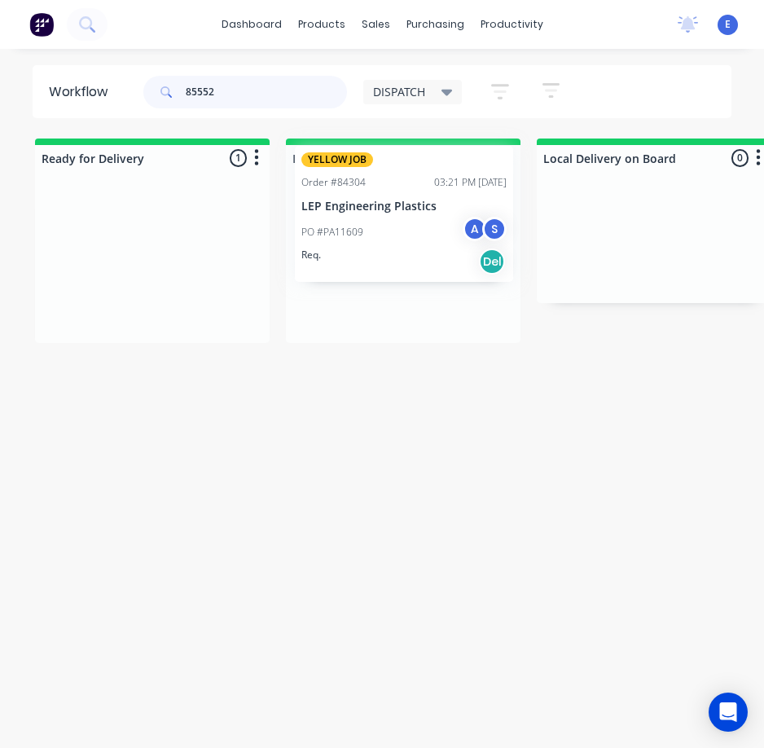
drag, startPoint x: 126, startPoint y: 297, endPoint x: 385, endPoint y: 252, distance: 262.9
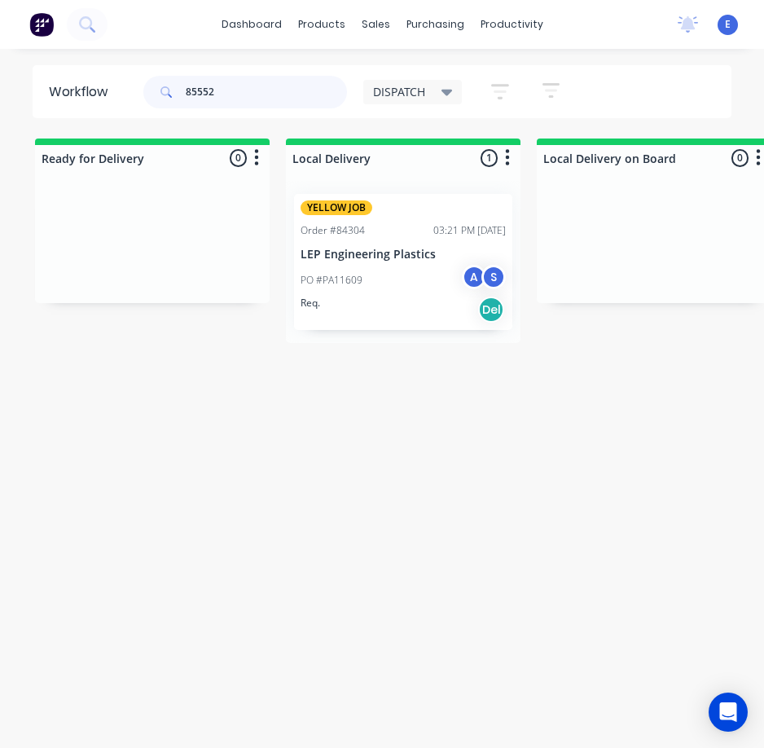
click at [243, 95] on input "85552" at bounding box center [266, 92] width 161 height 33
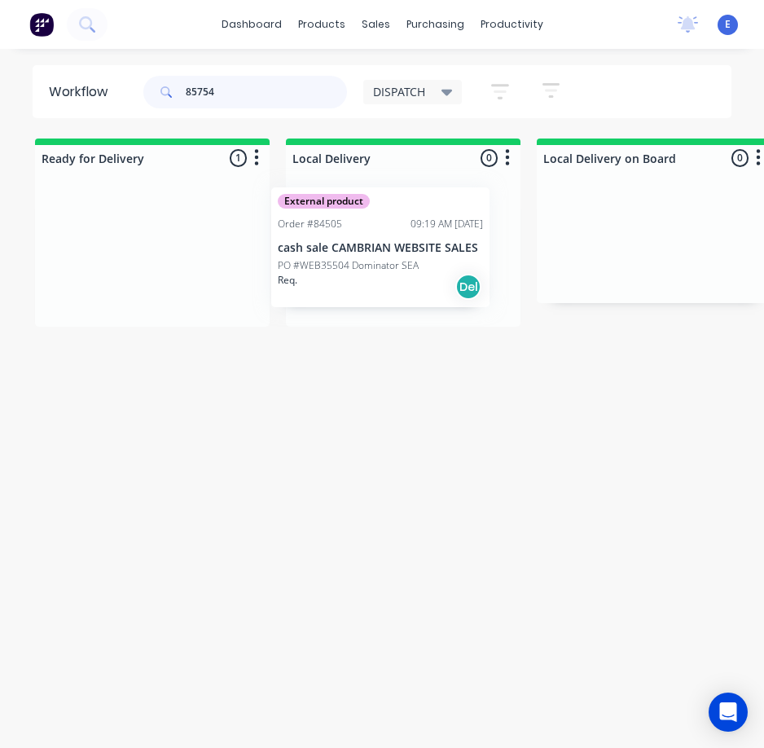
drag, startPoint x: 190, startPoint y: 296, endPoint x: 413, endPoint y: 289, distance: 223.3
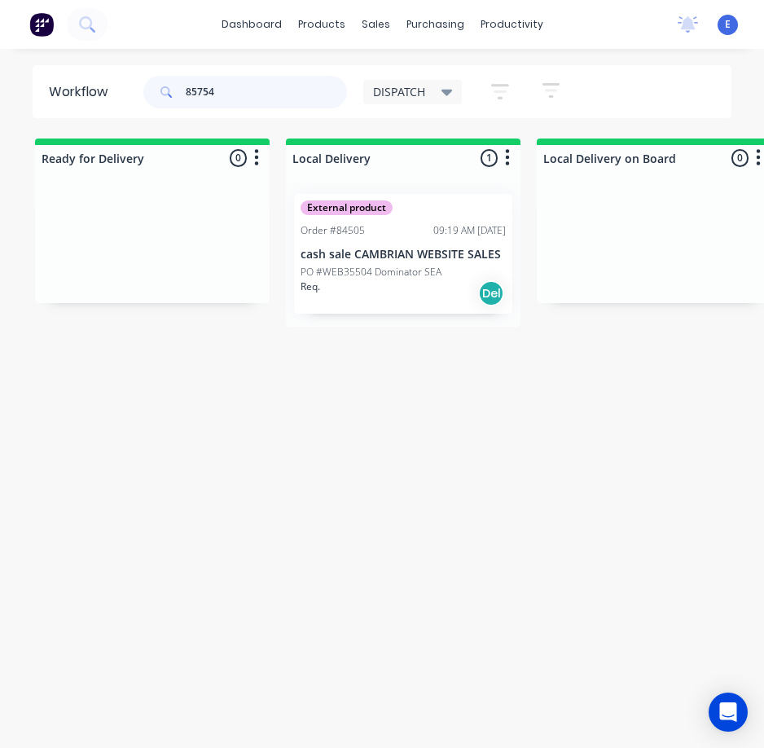
click at [272, 99] on input "85754" at bounding box center [266, 92] width 161 height 33
drag, startPoint x: 274, startPoint y: 97, endPoint x: 297, endPoint y: 93, distance: 24.0
click at [283, 90] on input "85754" at bounding box center [266, 92] width 161 height 33
click at [229, 90] on input "85754" at bounding box center [266, 92] width 161 height 33
click at [228, 88] on input "85754" at bounding box center [266, 92] width 161 height 33
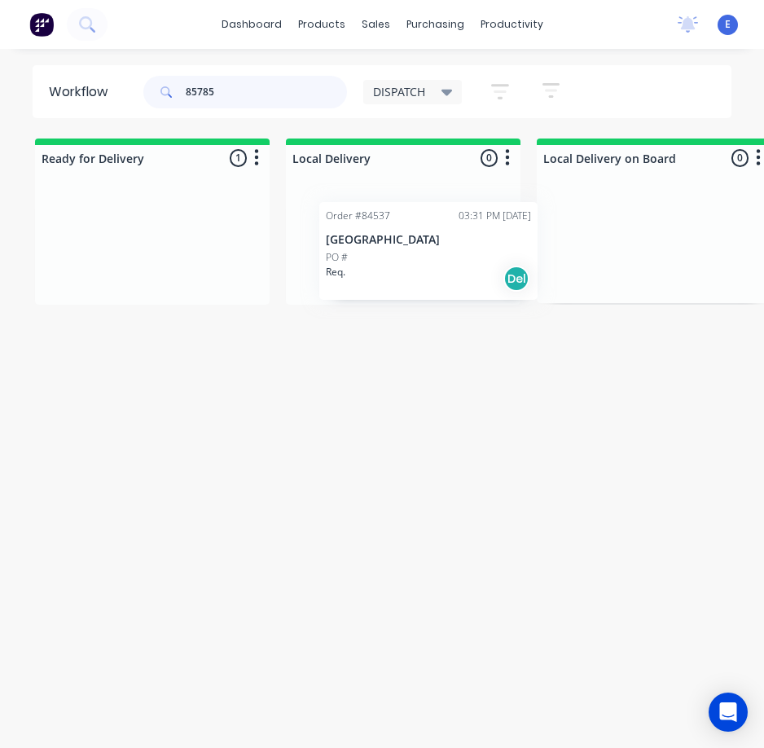
drag, startPoint x: 130, startPoint y: 266, endPoint x: 410, endPoint y: 271, distance: 280.3
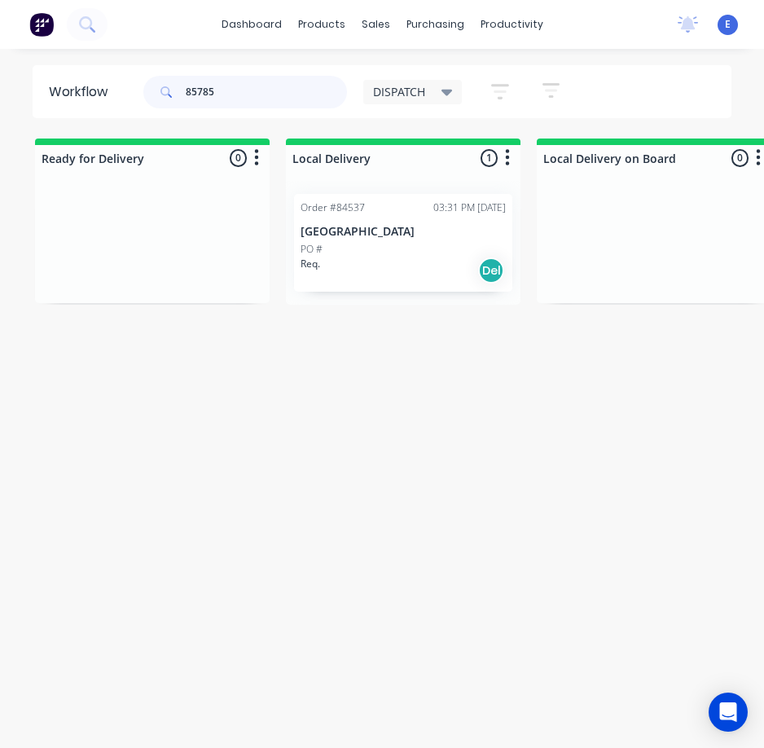
type input "85785"
click at [410, 385] on div "Workflow 85785 DISPATCH Save new view None edit DISPATCH (Default) edit CUT SHO…" at bounding box center [382, 406] width 764 height 683
click at [238, 95] on input "85785" at bounding box center [266, 92] width 161 height 33
click at [235, 94] on input "85785" at bounding box center [266, 92] width 161 height 33
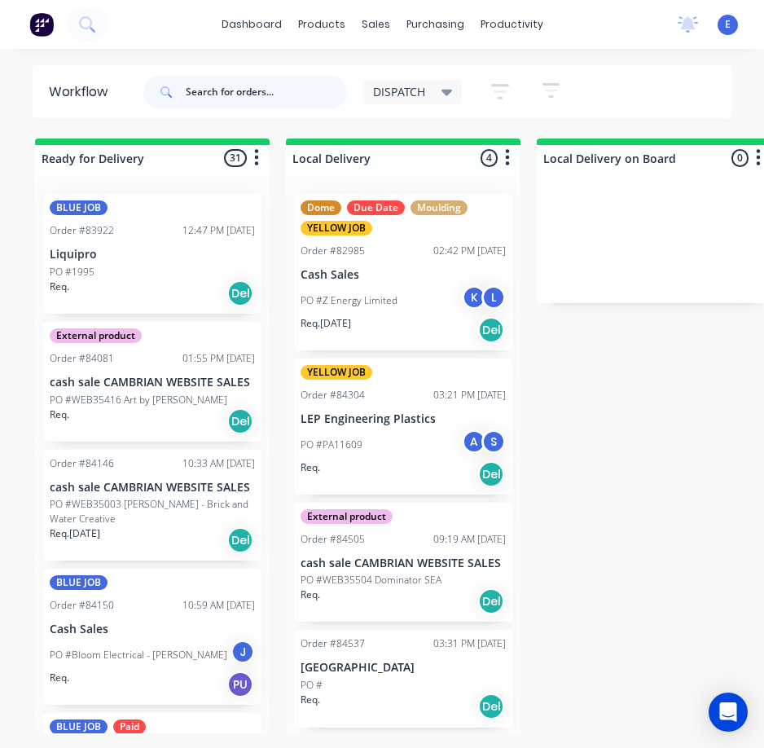
click at [187, 86] on input "text" at bounding box center [266, 92] width 161 height 33
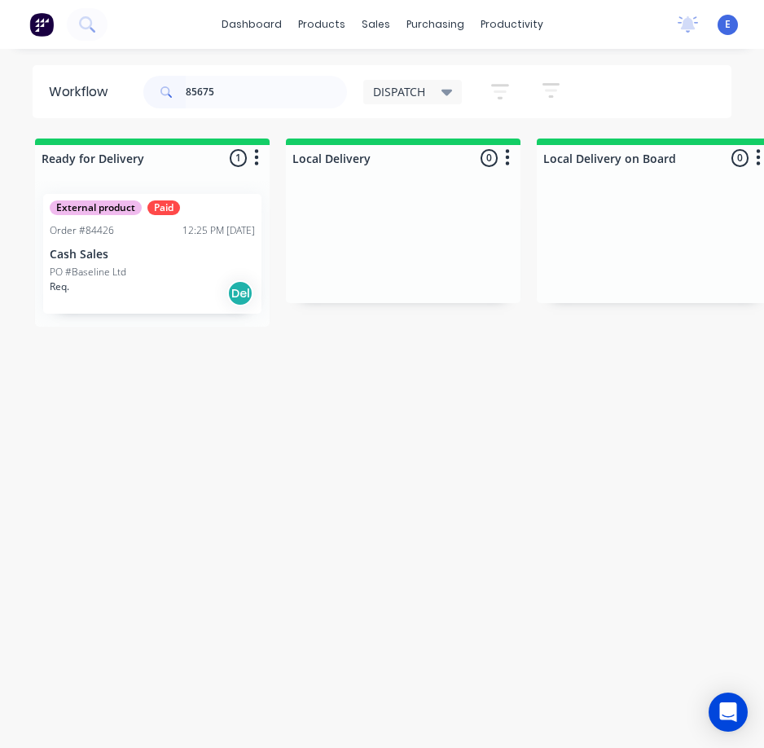
click at [180, 312] on div "External product Paid Order #84426 12:25 PM [DATE] Cash Sales PO #Baseline Ltd …" at bounding box center [152, 254] width 218 height 120
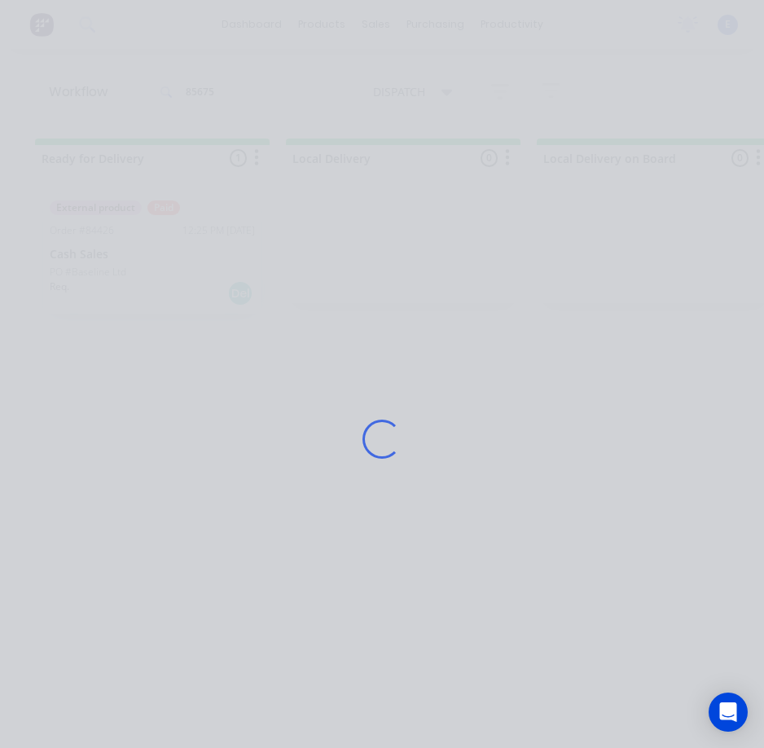
click at [185, 288] on div "Loading..." at bounding box center [382, 439] width 732 height 748
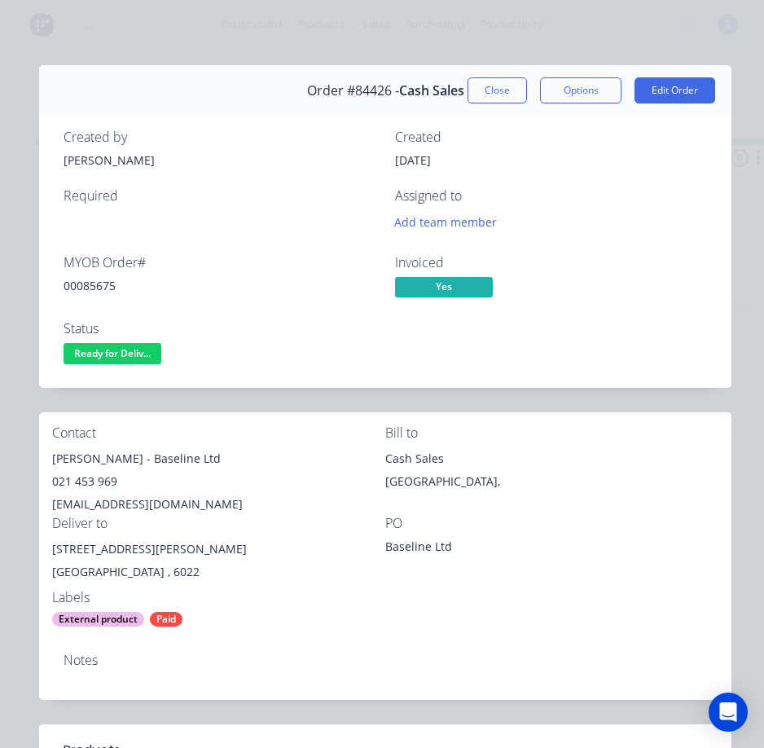
click at [95, 289] on div "00085675" at bounding box center [220, 285] width 312 height 17
drag, startPoint x: 133, startPoint y: 457, endPoint x: 39, endPoint y: 468, distance: 94.4
click at [39, 468] on div "Contact [PERSON_NAME] - Baseline Ltd 021 453 969 [EMAIL_ADDRESS][DOMAIN_NAME] B…" at bounding box center [385, 526] width 693 height 228
drag, startPoint x: 144, startPoint y: 462, endPoint x: 207, endPoint y: 450, distance: 63.9
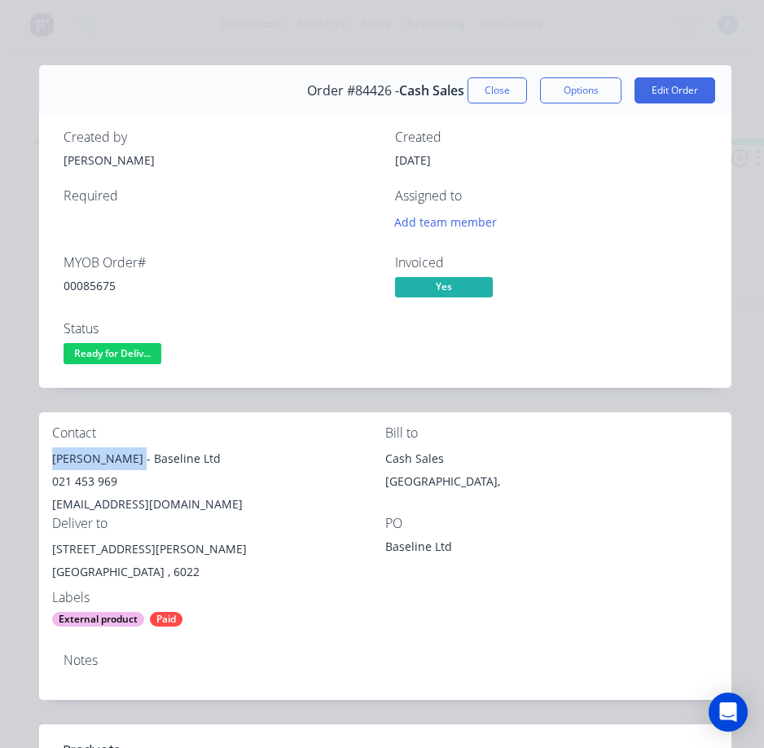
click at [225, 447] on div "[PERSON_NAME] - Baseline Ltd" at bounding box center [218, 458] width 333 height 23
click at [82, 486] on div "021 453 969" at bounding box center [218, 481] width 333 height 23
click at [82, 484] on div "021 453 969" at bounding box center [218, 481] width 333 height 23
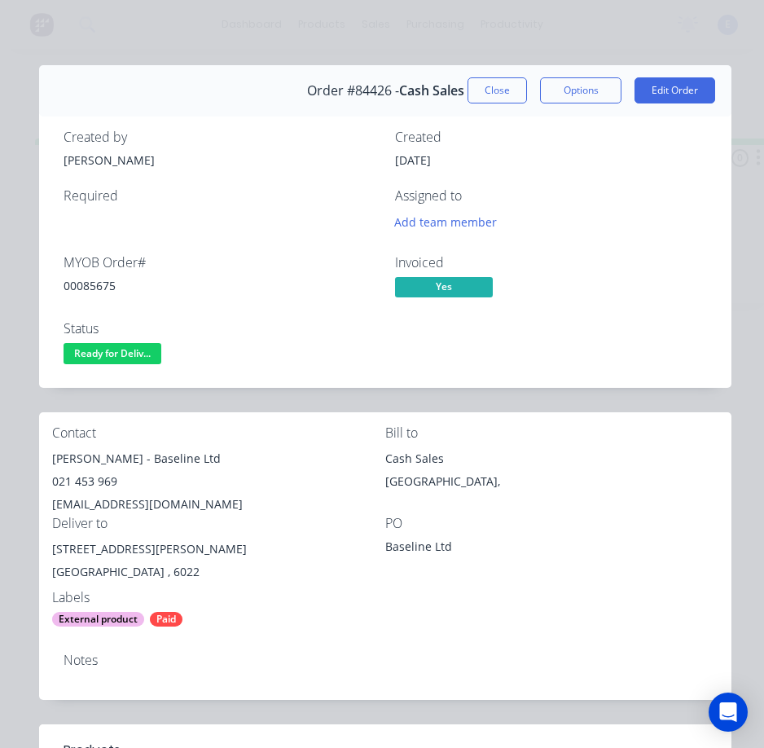
click at [147, 506] on div "[EMAIL_ADDRESS][DOMAIN_NAME]" at bounding box center [218, 504] width 333 height 23
drag, startPoint x: 137, startPoint y: 548, endPoint x: 68, endPoint y: 544, distance: 68.6
click at [40, 553] on div "Contact [PERSON_NAME] - Baseline Ltd 021 453 969 [EMAIL_ADDRESS][DOMAIN_NAME] B…" at bounding box center [385, 526] width 693 height 228
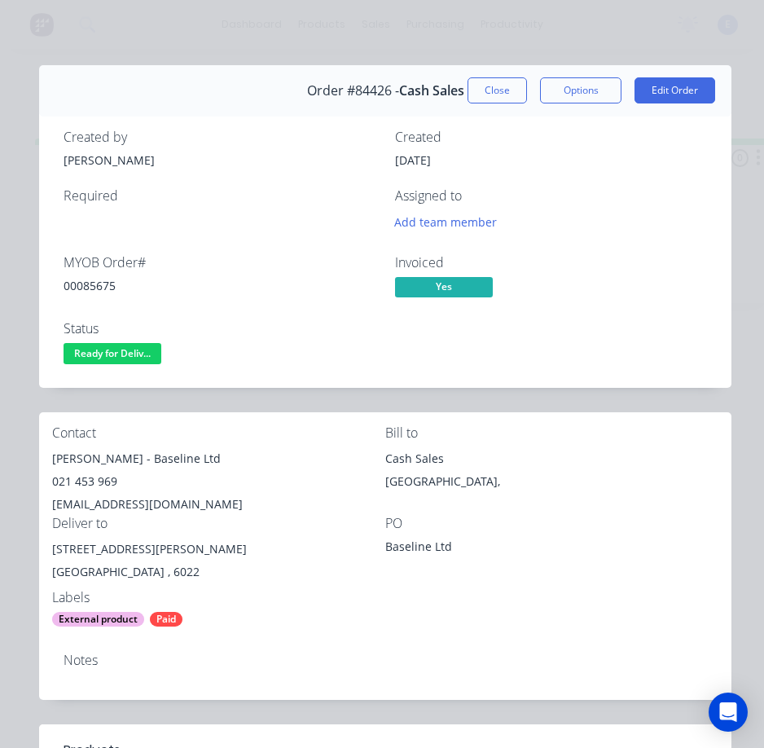
click at [260, 583] on div "[GEOGRAPHIC_DATA] , 6022" at bounding box center [218, 572] width 333 height 23
click at [130, 353] on span "Ready for Deliv..." at bounding box center [113, 353] width 98 height 20
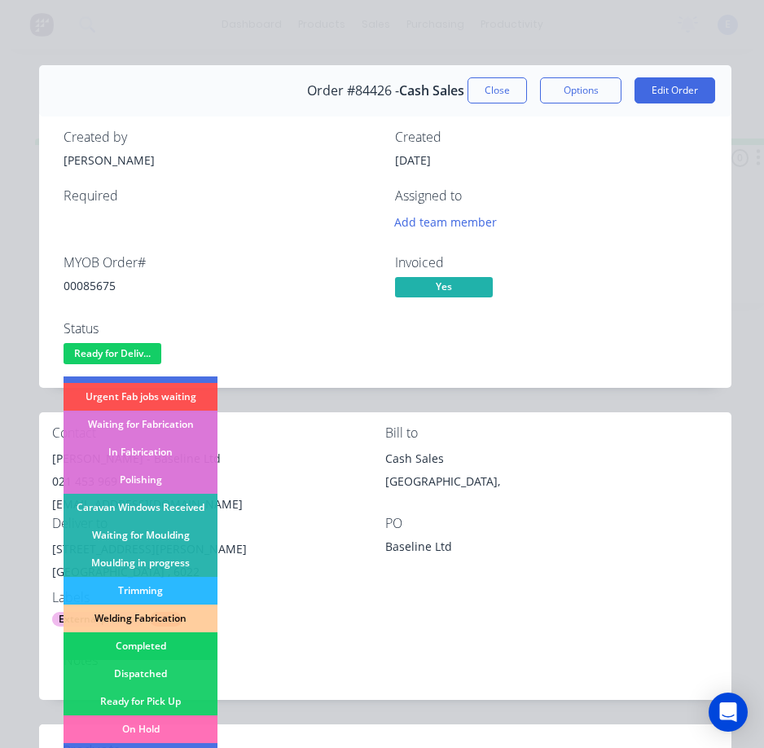
scroll to position [163, 0]
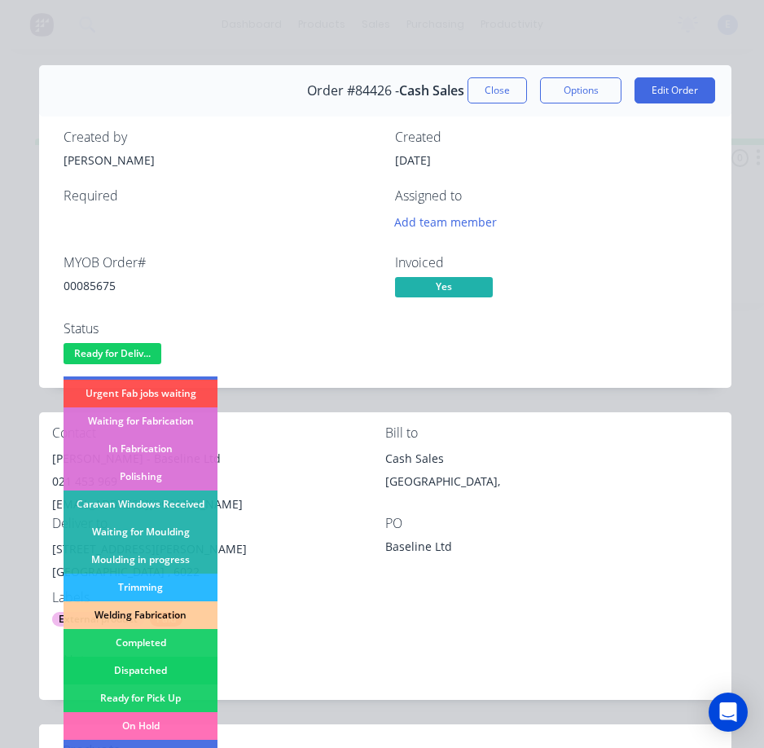
click at [129, 669] on div "Dispatched" at bounding box center [141, 671] width 154 height 28
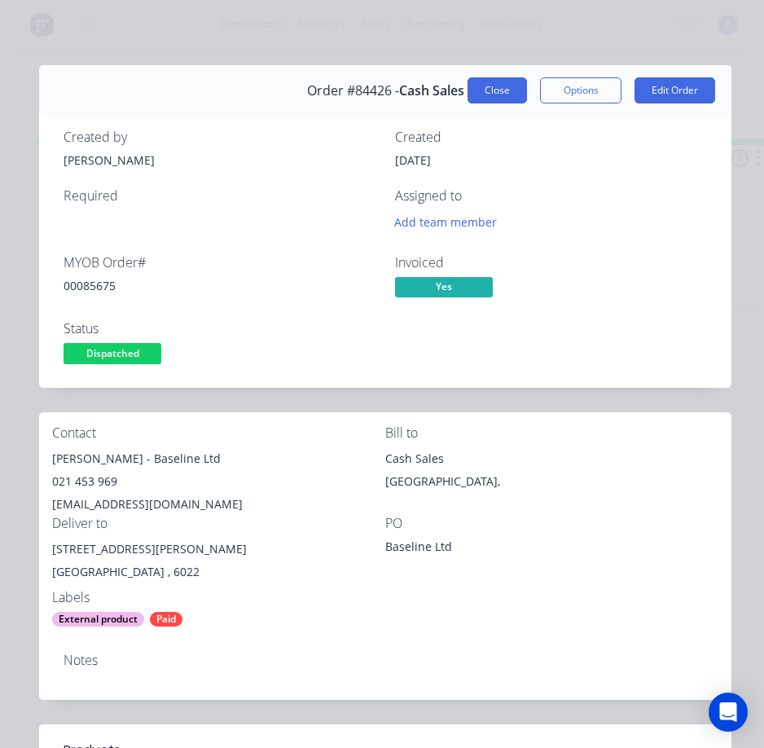
click at [487, 91] on button "Close" at bounding box center [497, 90] width 59 height 26
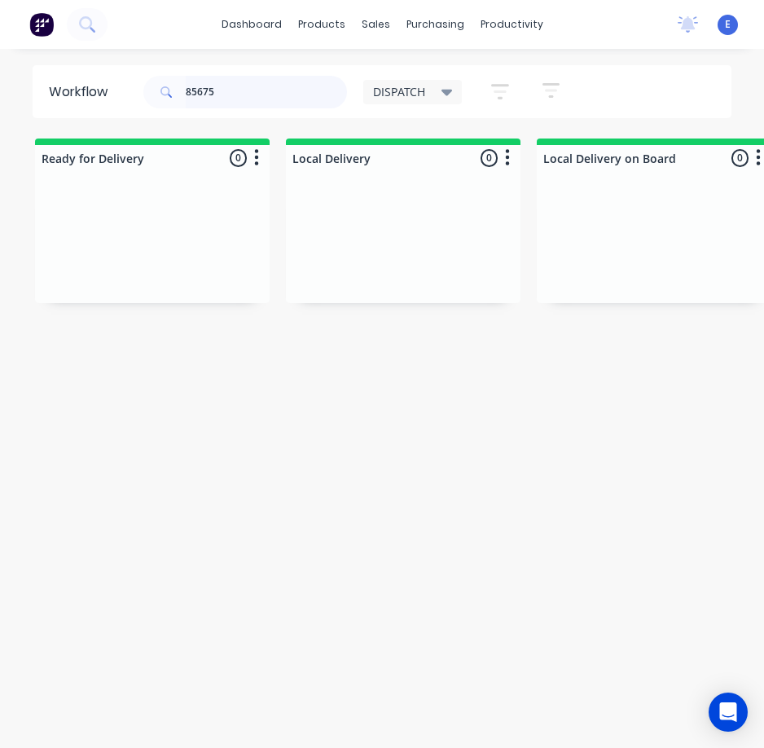
click at [214, 86] on input "85675" at bounding box center [266, 92] width 161 height 33
type input "85735"
click at [178, 279] on div "Req. Del" at bounding box center [152, 271] width 205 height 28
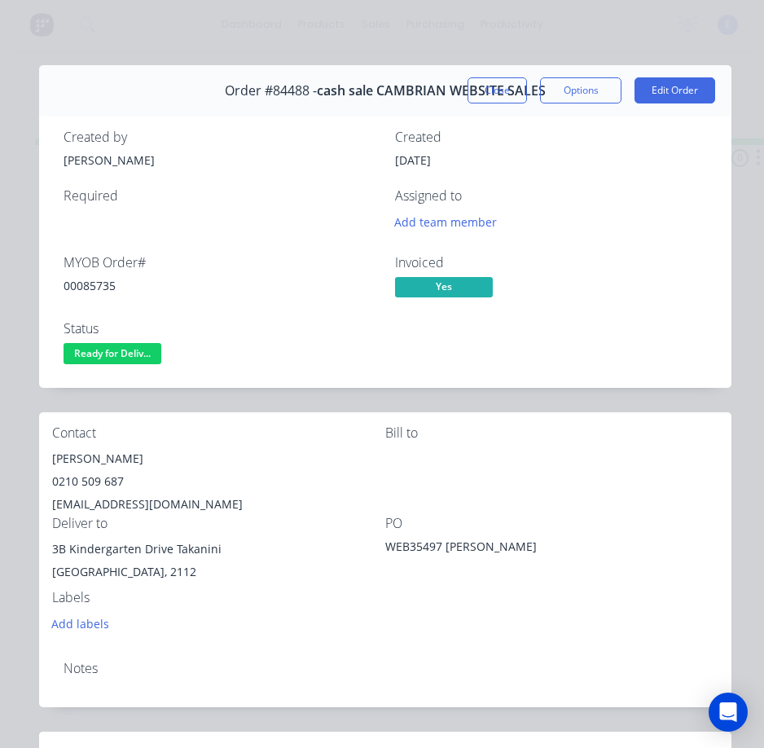
click at [99, 292] on div "00085735" at bounding box center [220, 285] width 312 height 17
click at [98, 459] on div "[PERSON_NAME]" at bounding box center [218, 458] width 333 height 23
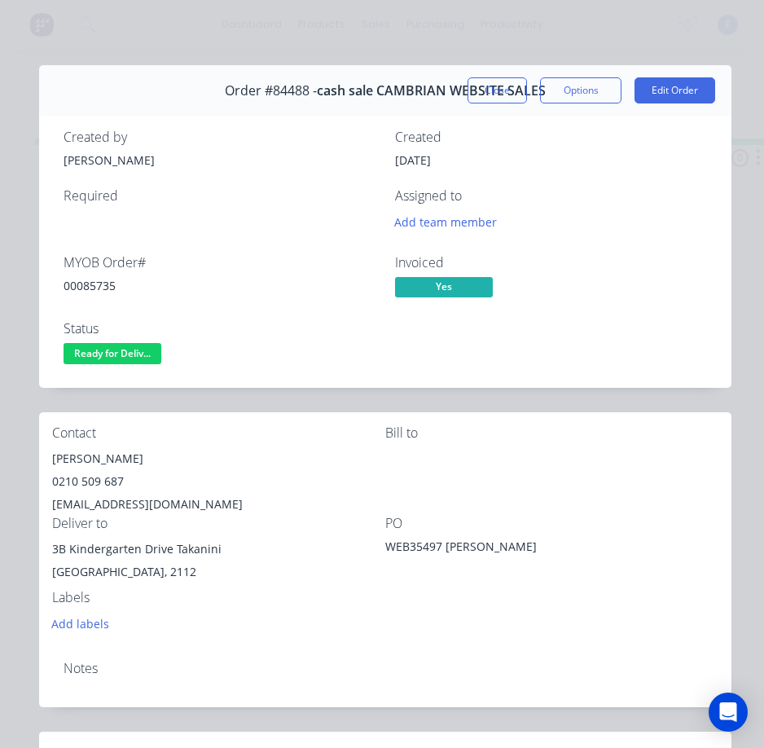
click at [96, 480] on div "0210 509 687" at bounding box center [218, 481] width 333 height 23
click at [122, 501] on div "[EMAIL_ADDRESS][DOMAIN_NAME]" at bounding box center [218, 504] width 333 height 23
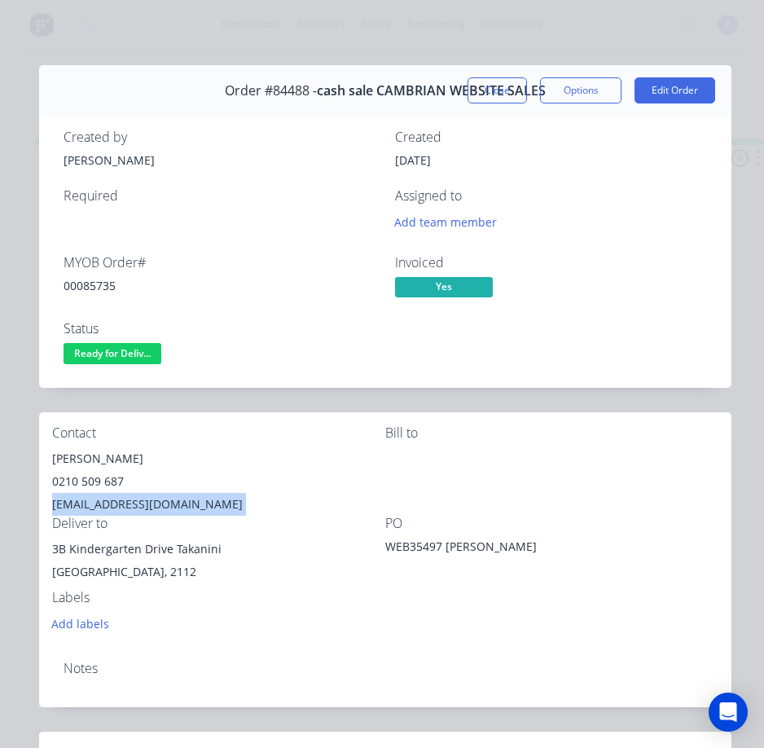
click at [122, 501] on div "[EMAIL_ADDRESS][DOMAIN_NAME]" at bounding box center [218, 504] width 333 height 23
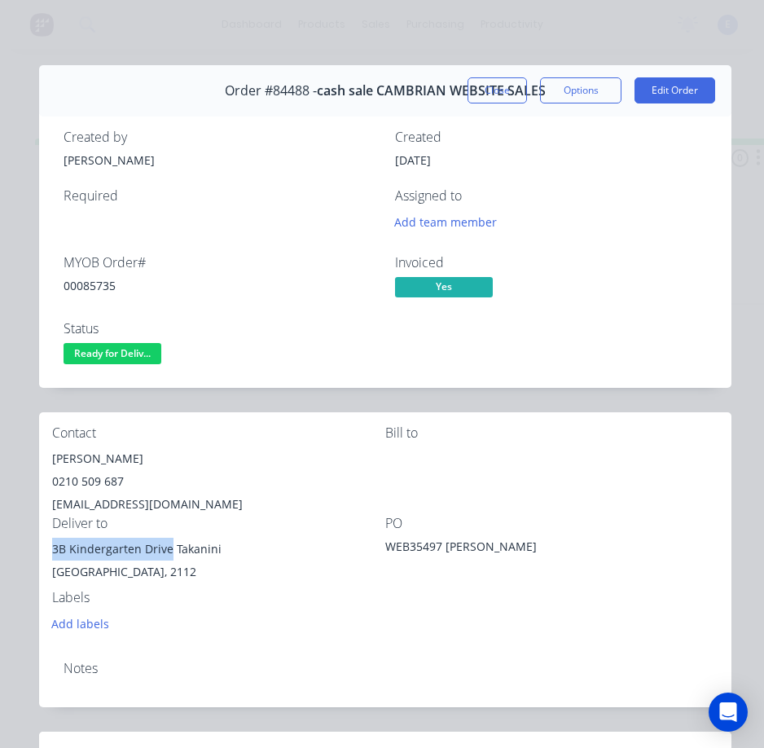
drag, startPoint x: 169, startPoint y: 549, endPoint x: 46, endPoint y: 549, distance: 122.2
click at [45, 550] on div "Contact [PERSON_NAME] [PHONE_NUMBER] [EMAIL_ADDRESS][DOMAIN_NAME] Bill to Deliv…" at bounding box center [385, 529] width 693 height 235
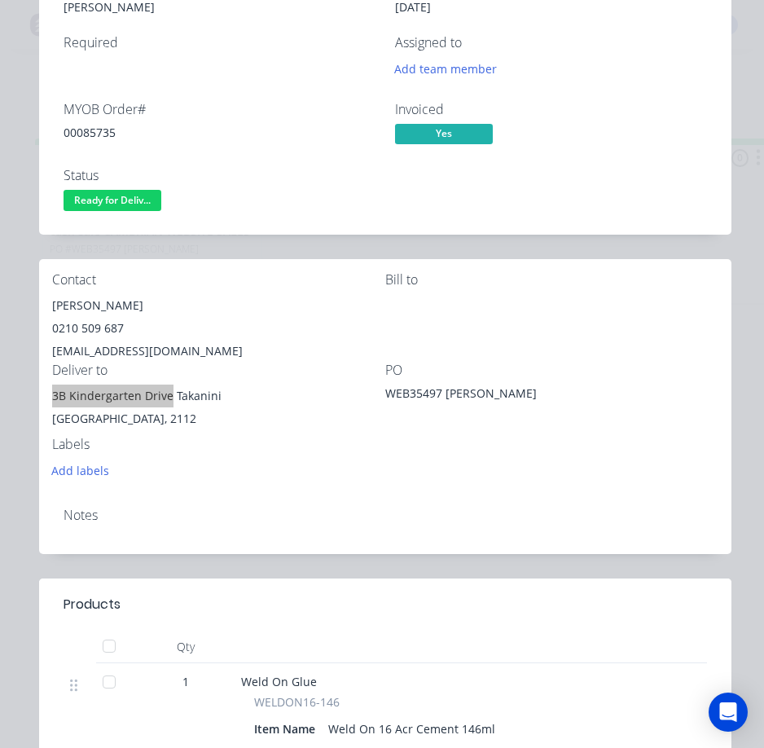
scroll to position [326, 0]
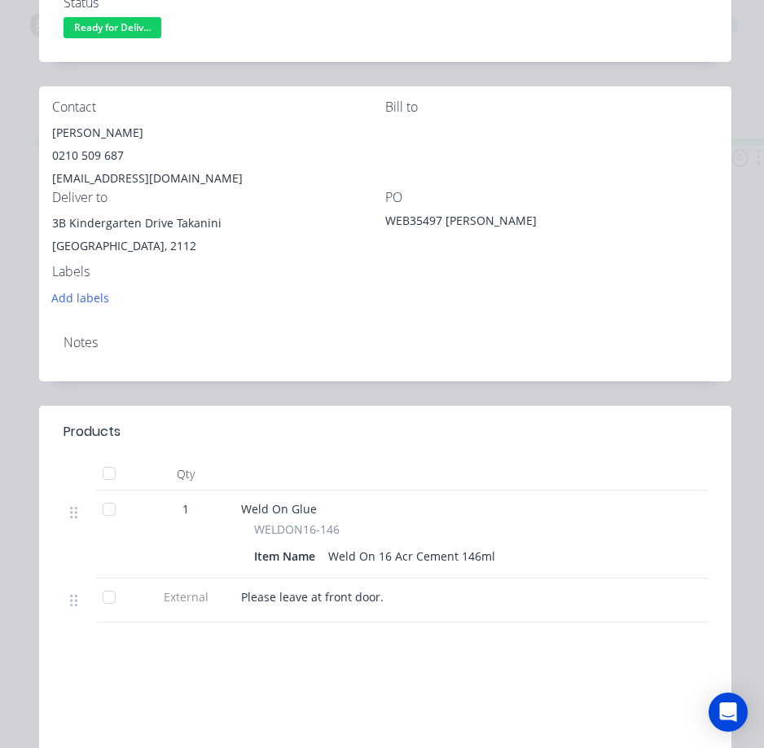
click at [292, 595] on span "Please leave at front door." at bounding box center [312, 596] width 143 height 15
click at [577, 445] on header "Products" at bounding box center [385, 432] width 693 height 52
click at [451, 361] on div "Notes" at bounding box center [385, 351] width 693 height 59
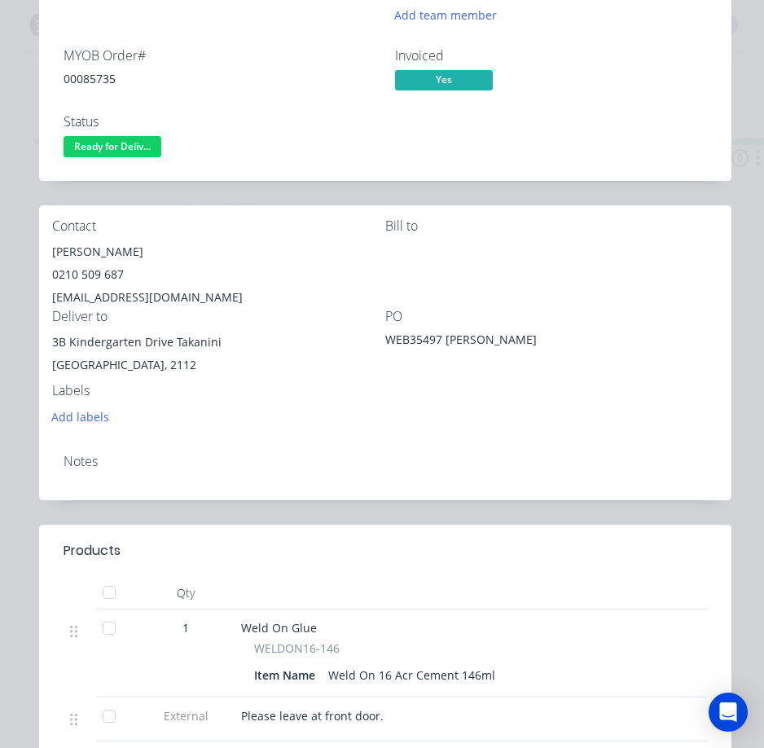
scroll to position [81, 0]
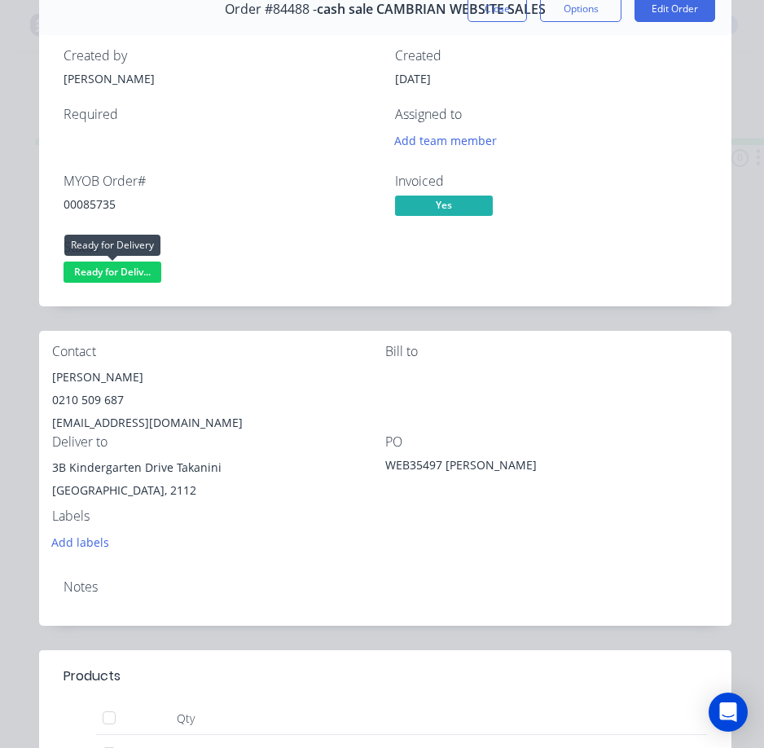
drag, startPoint x: 81, startPoint y: 275, endPoint x: 86, endPoint y: 284, distance: 10.2
click at [83, 275] on span "Ready for Deliv..." at bounding box center [113, 272] width 98 height 20
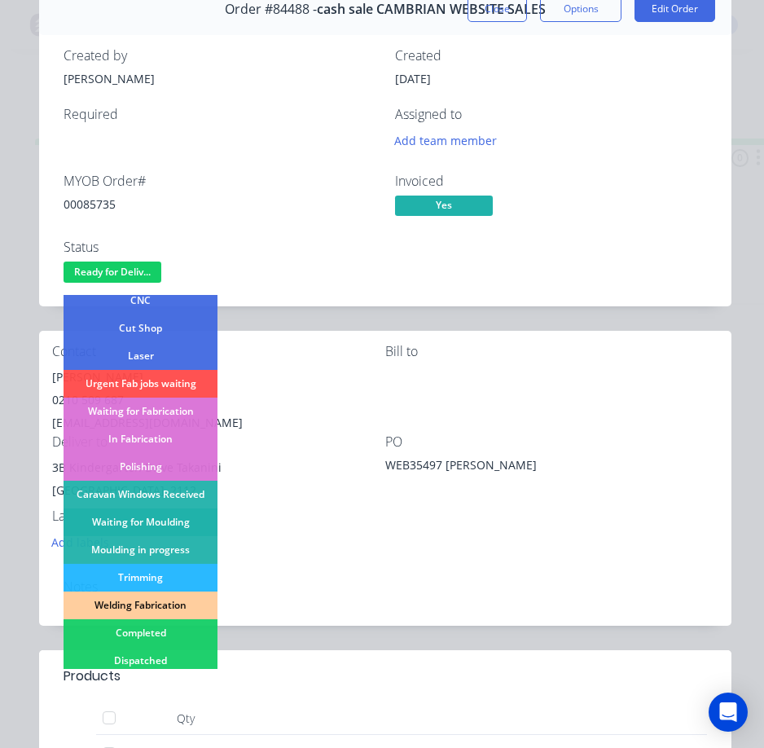
scroll to position [163, 0]
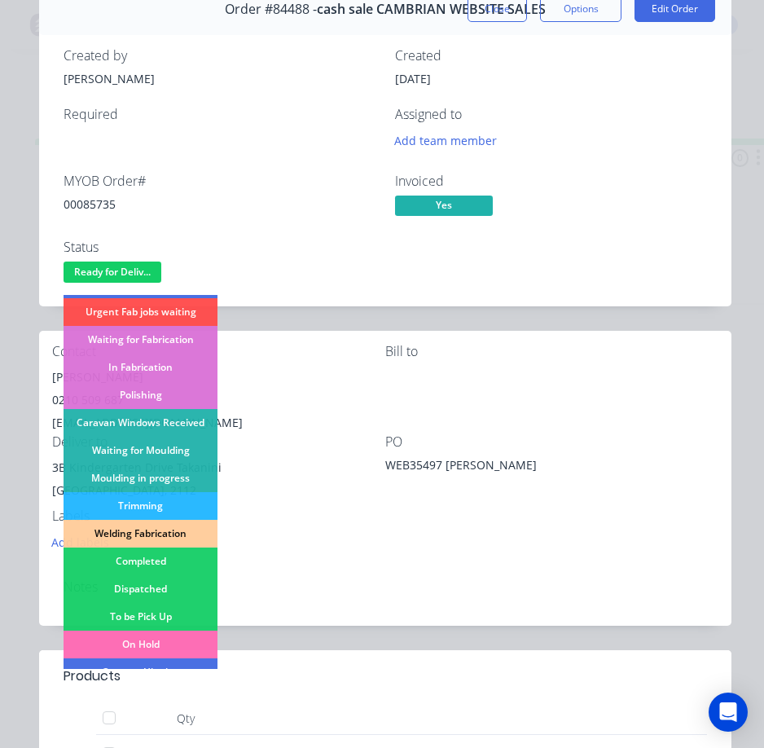
click at [193, 582] on div "Dispatched" at bounding box center [141, 589] width 154 height 28
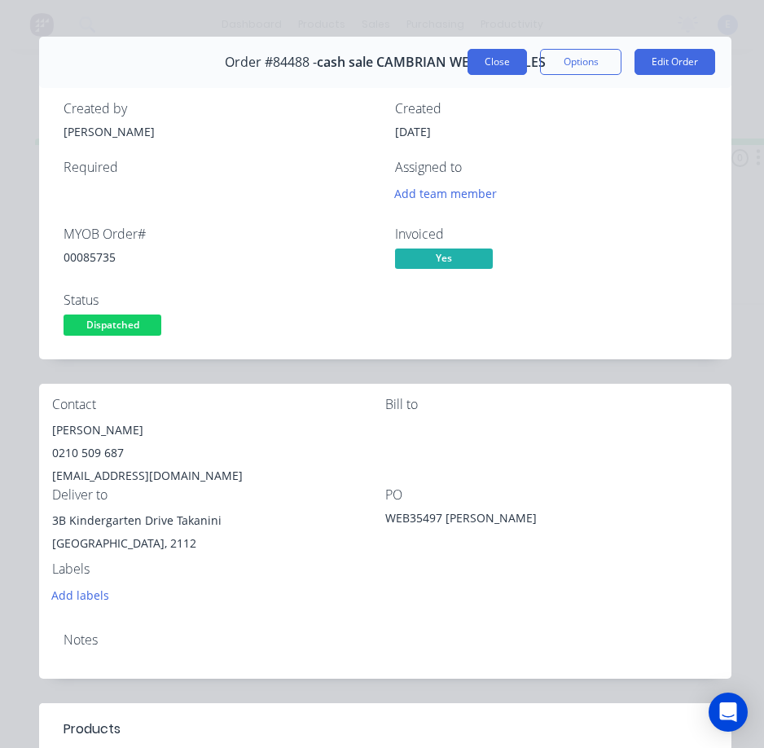
scroll to position [0, 0]
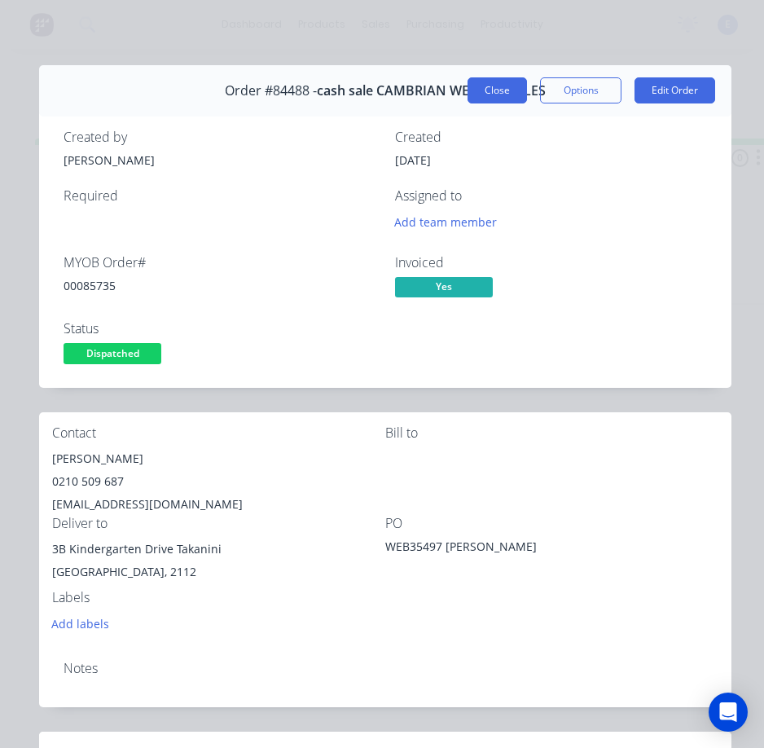
click at [489, 86] on button "Close" at bounding box center [497, 90] width 59 height 26
